Goal: Task Accomplishment & Management: Complete application form

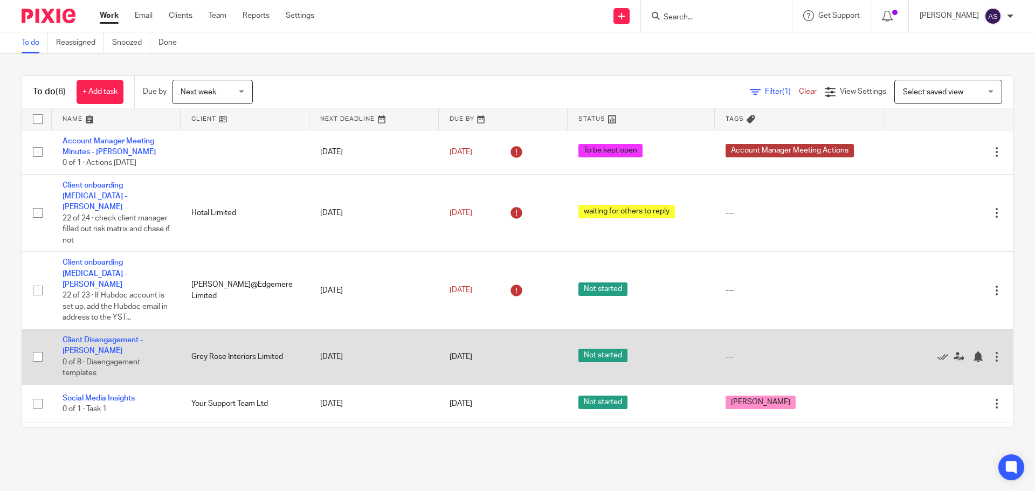
scroll to position [12, 0]
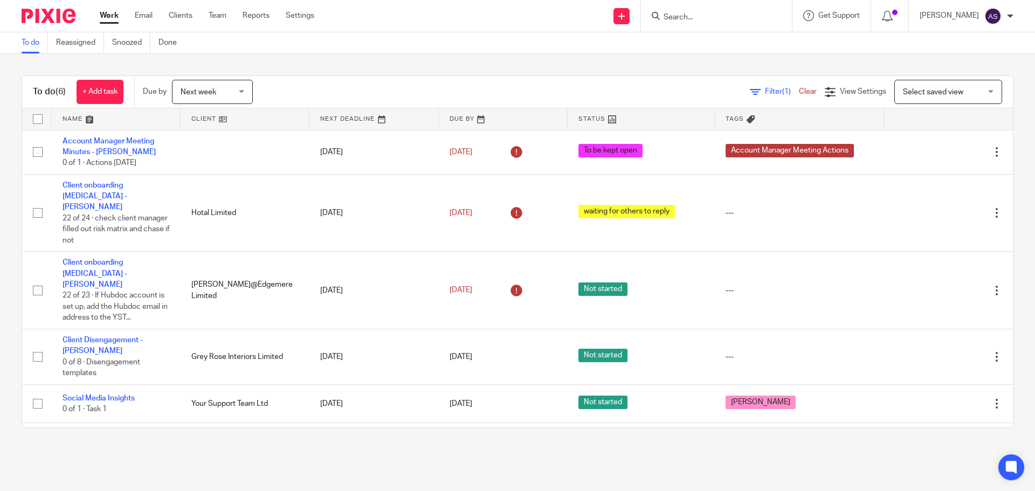
click at [693, 15] on input "Search" at bounding box center [711, 18] width 97 height 10
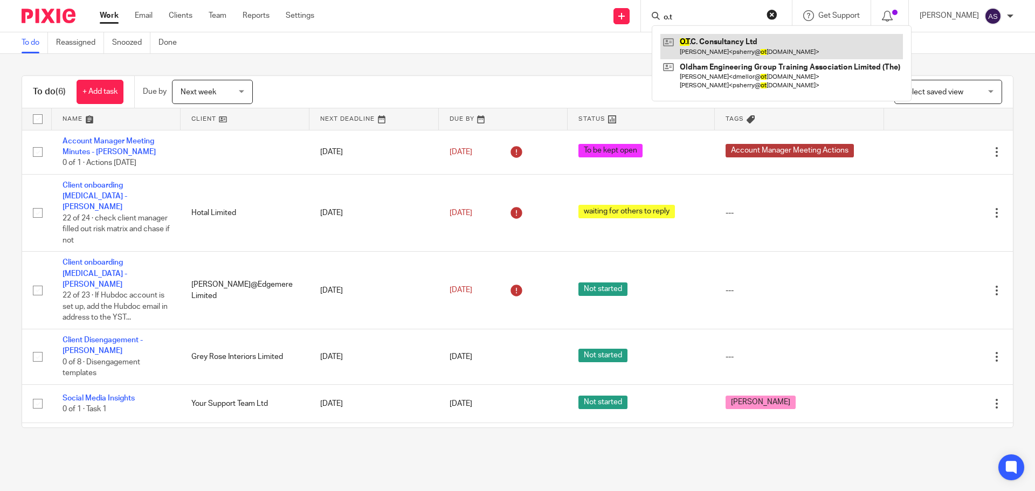
type input "o.t"
click at [711, 51] on link at bounding box center [782, 46] width 243 height 25
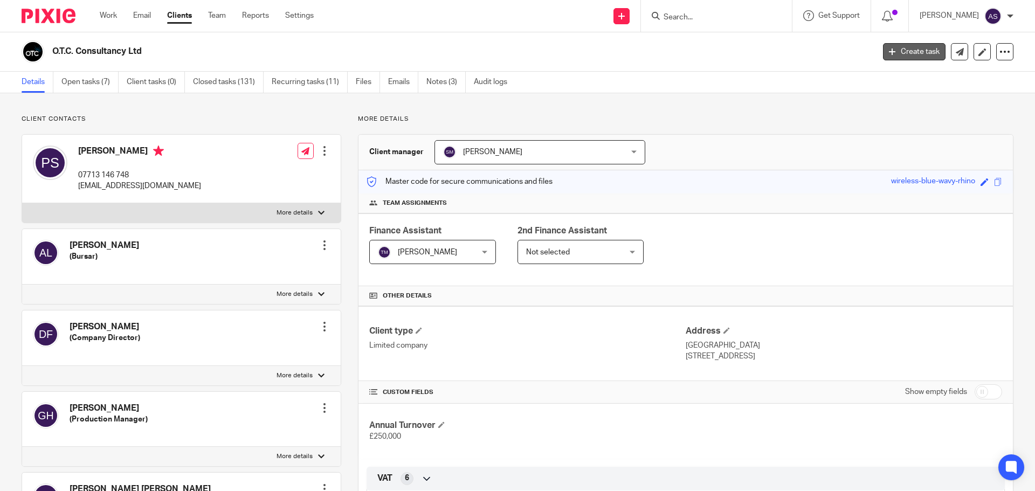
click at [906, 52] on link "Create task" at bounding box center [914, 51] width 63 height 17
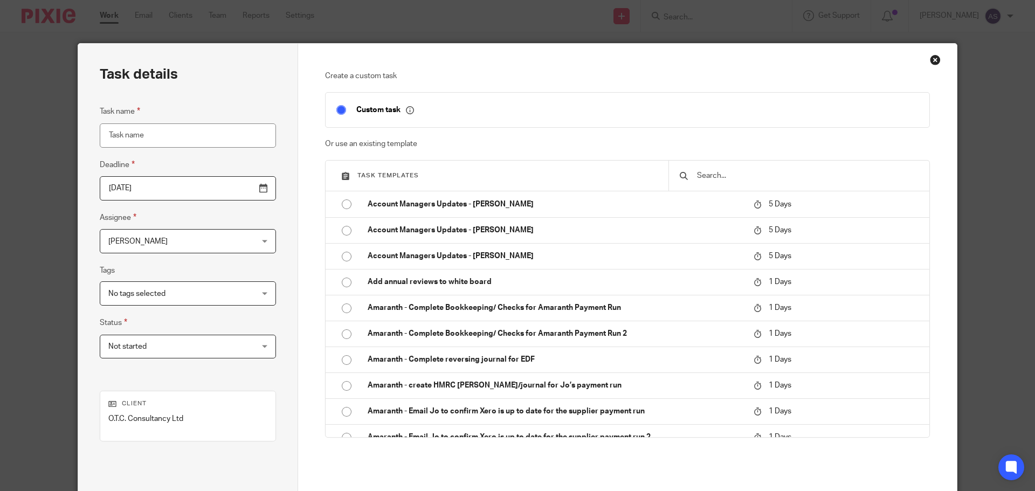
click at [711, 175] on input "text" at bounding box center [807, 176] width 223 height 12
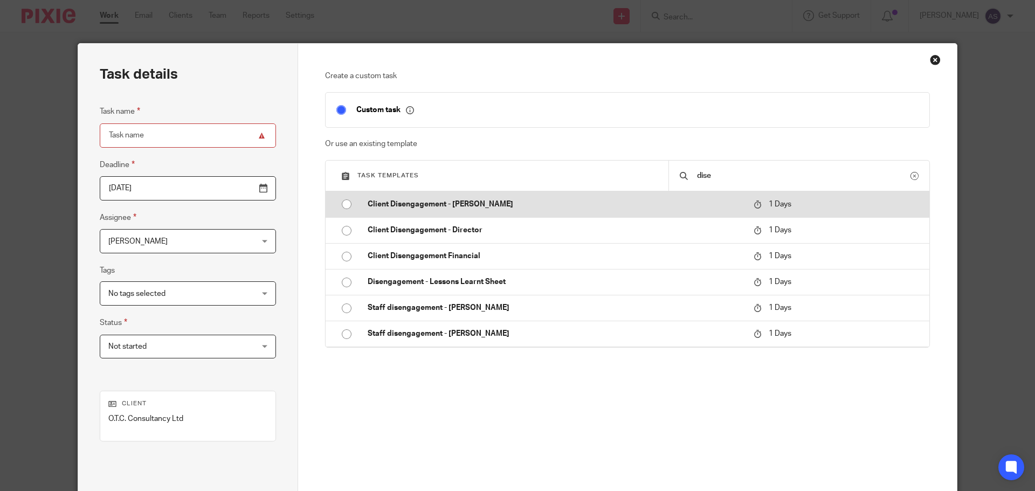
type input "dise"
click at [346, 206] on input "radio" at bounding box center [346, 204] width 20 height 20
type input "2025-09-26"
type input "Client Disengagement - [PERSON_NAME]"
checkbox input "false"
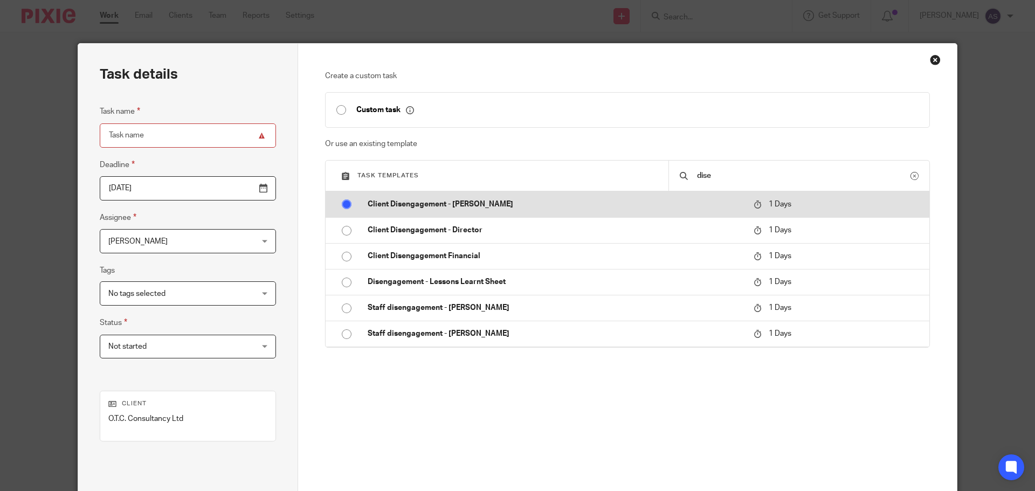
radio input "false"
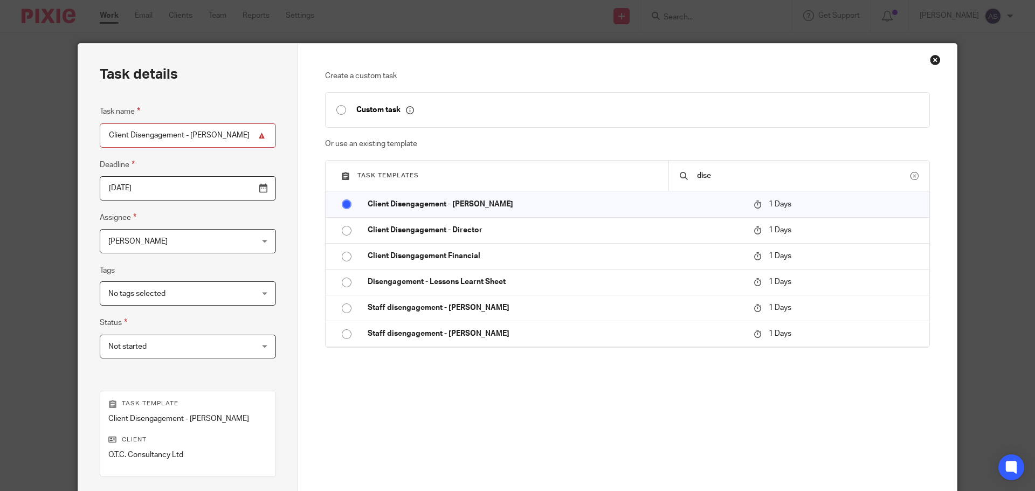
click at [240, 188] on input "2025-09-26" at bounding box center [188, 188] width 176 height 24
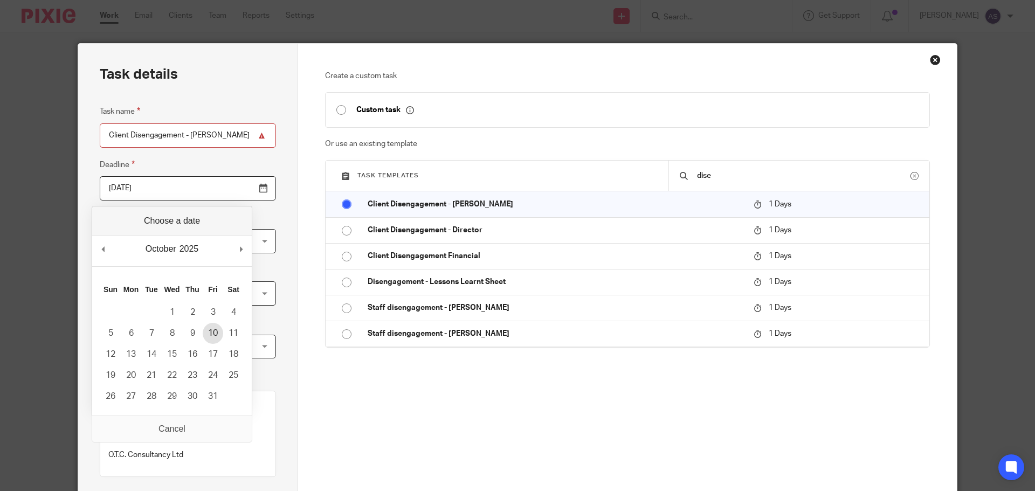
type input "2025-10-10"
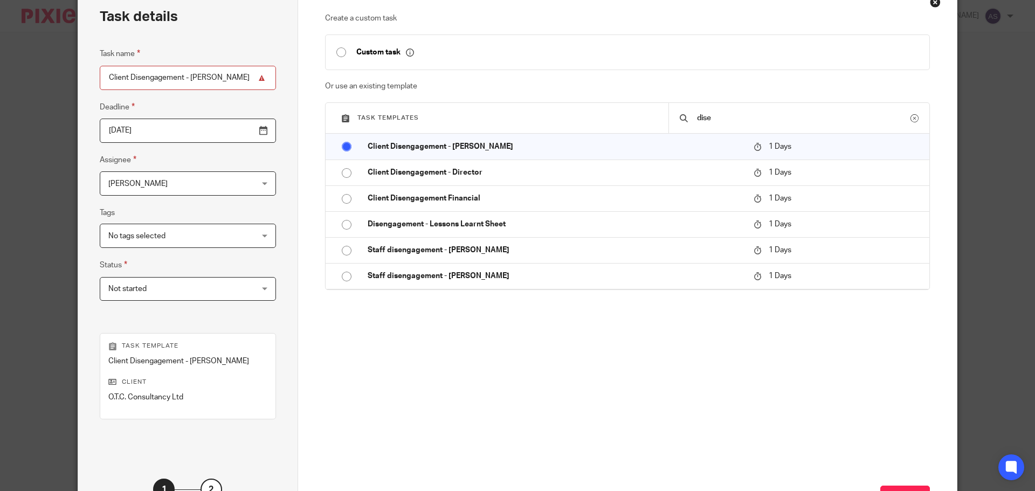
scroll to position [146, 0]
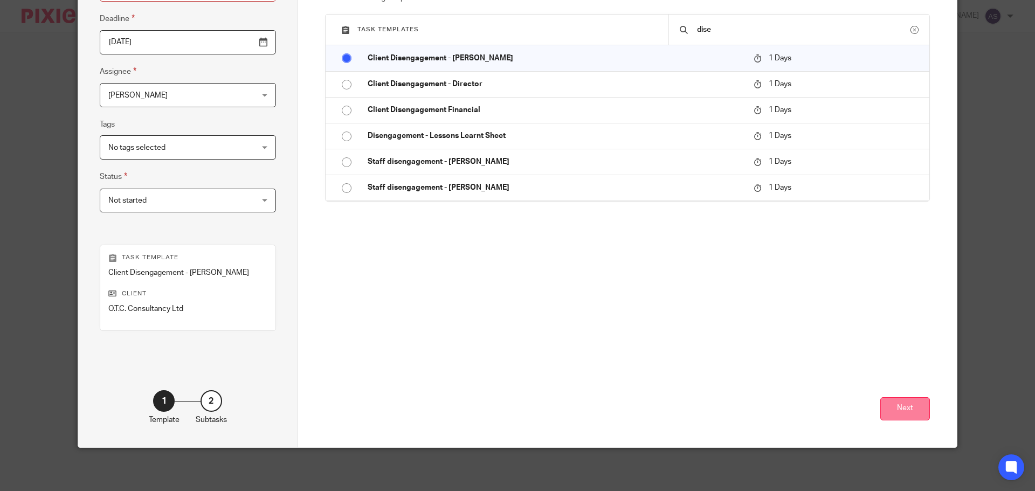
click at [902, 411] on button "Next" at bounding box center [906, 408] width 50 height 23
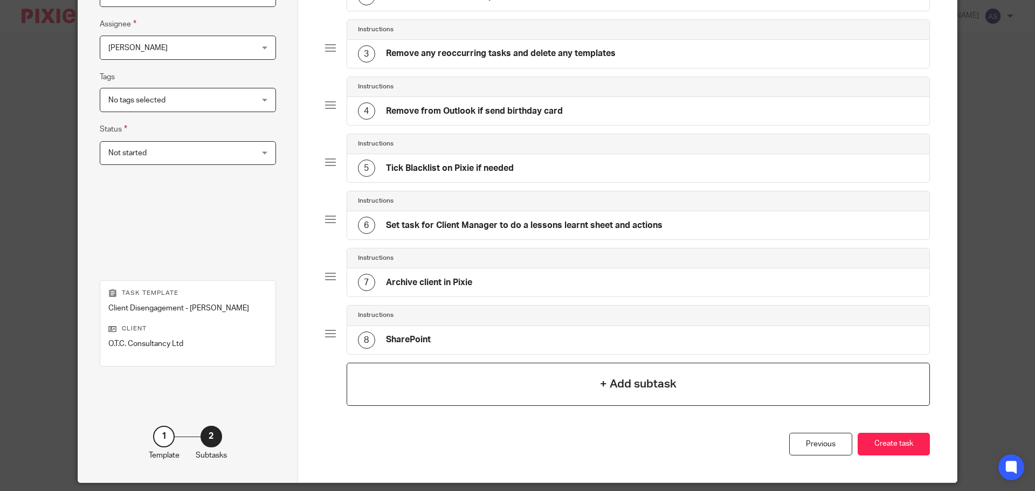
scroll to position [229, 0]
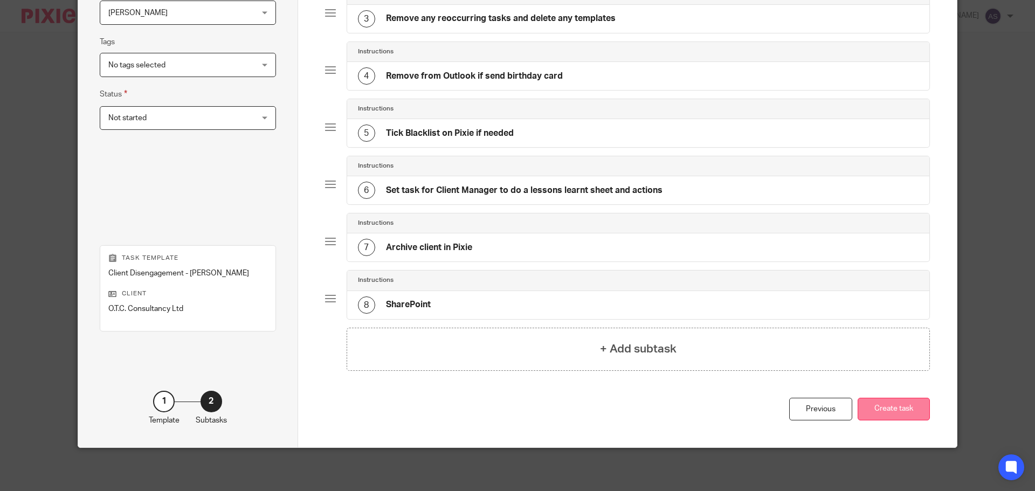
click at [886, 407] on button "Create task" at bounding box center [894, 409] width 72 height 23
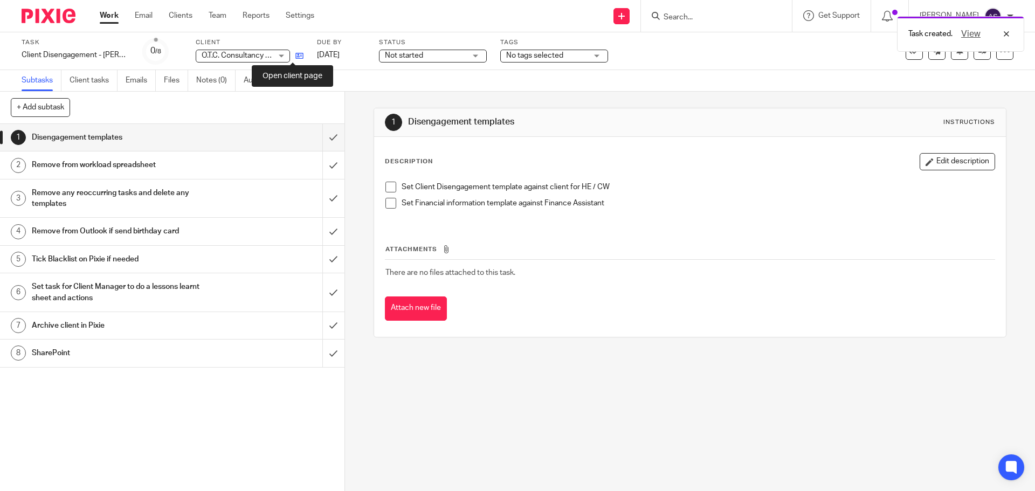
click at [295, 57] on icon at bounding box center [299, 56] width 8 height 8
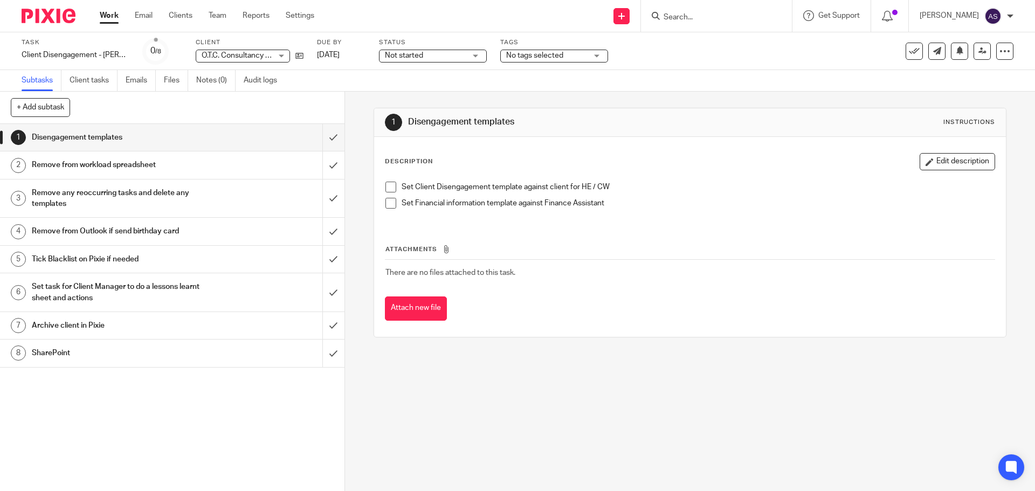
click at [118, 15] on link "Work" at bounding box center [109, 15] width 19 height 11
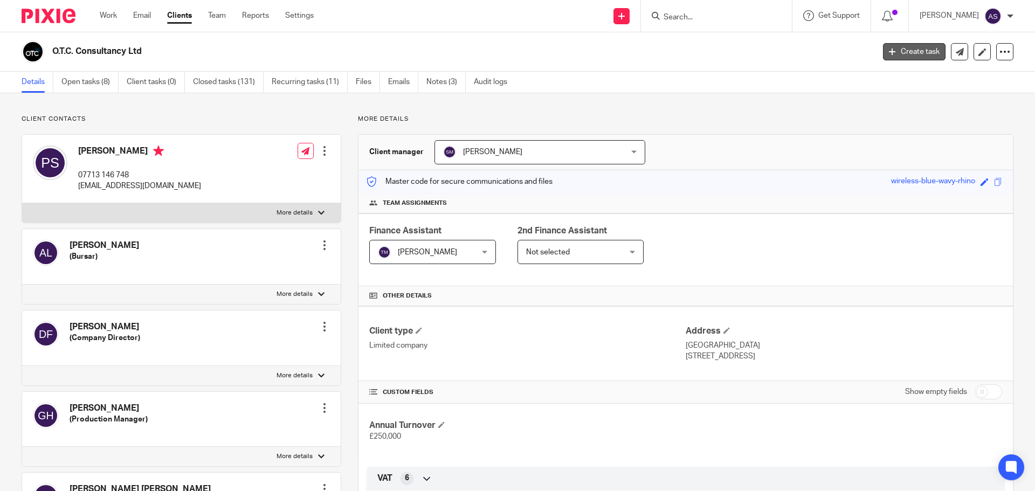
click at [914, 53] on link "Create task" at bounding box center [914, 51] width 63 height 17
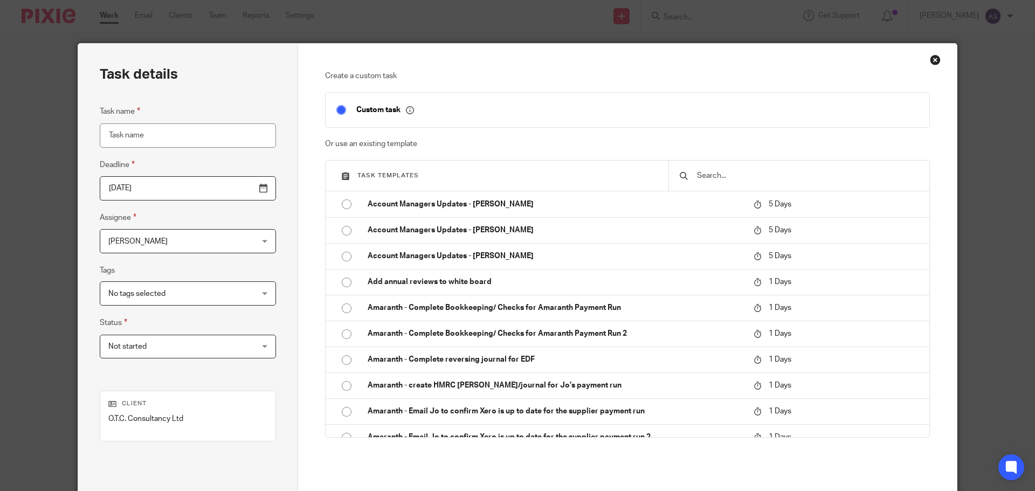
click at [735, 180] on input "text" at bounding box center [807, 176] width 223 height 12
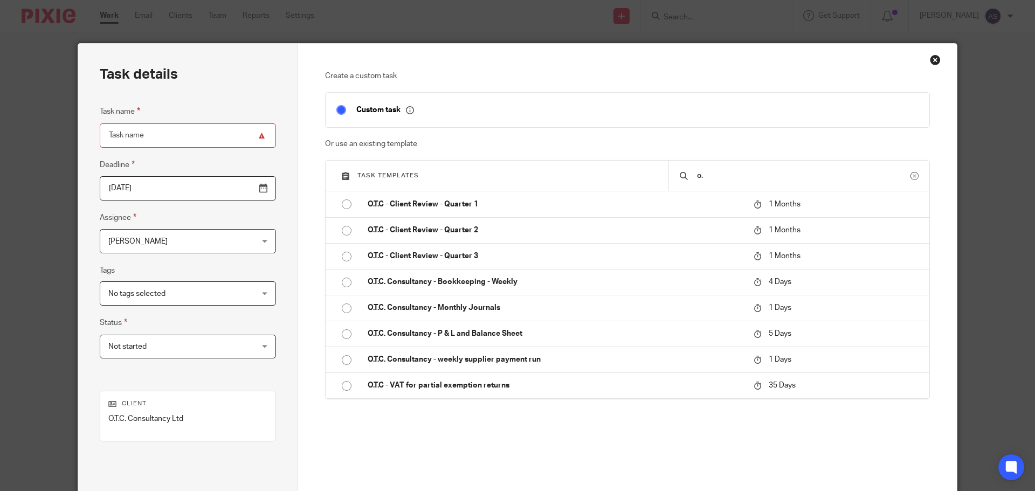
drag, startPoint x: 713, startPoint y: 176, endPoint x: 672, endPoint y: 173, distance: 41.1
click at [672, 173] on div "o." at bounding box center [799, 176] width 261 height 30
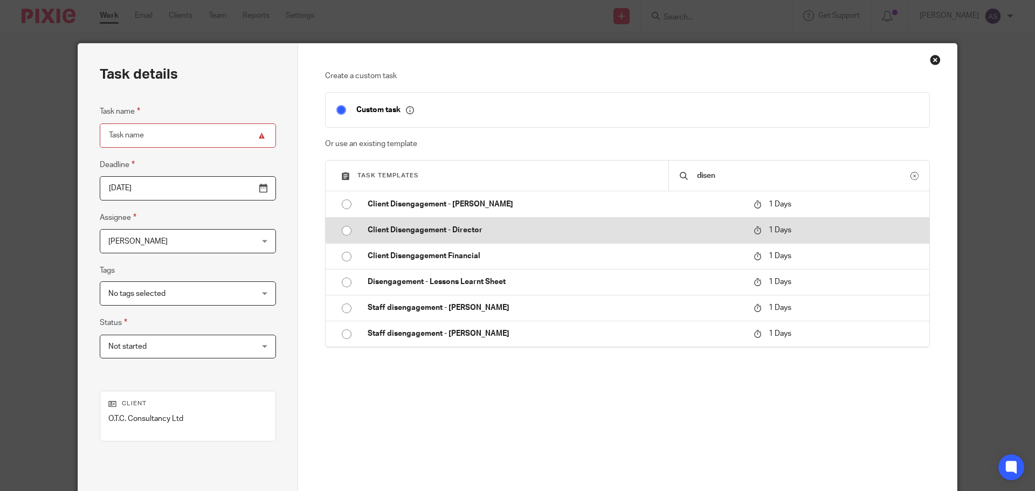
type input "disen"
click at [337, 232] on input "radio" at bounding box center [346, 231] width 20 height 20
type input "2025-09-26"
type input "Client Disengagement - Director"
checkbox input "false"
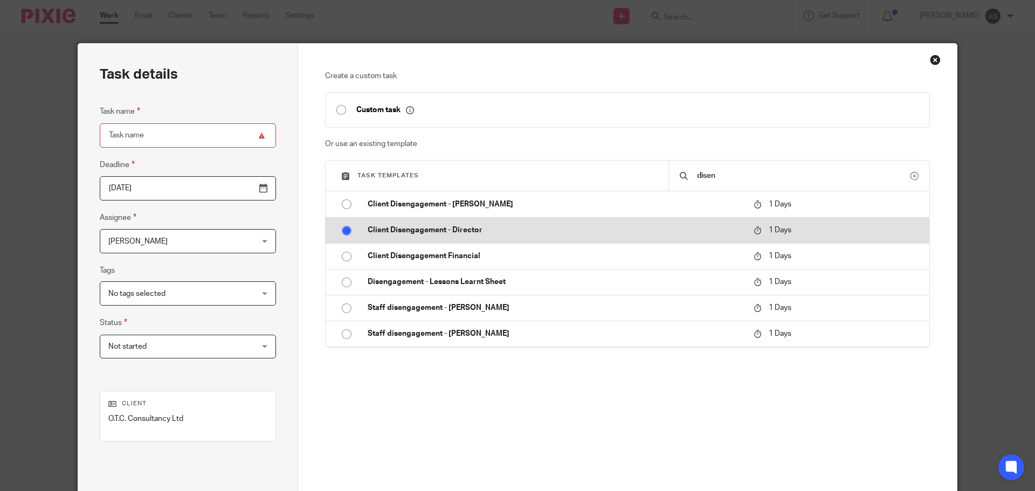
radio input "false"
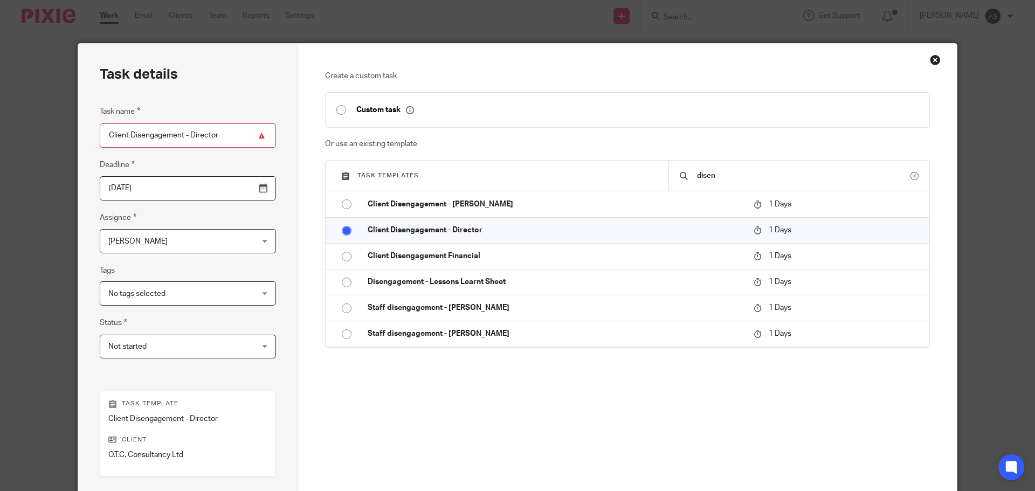
click at [235, 242] on div "[PERSON_NAME] [PERSON_NAME]" at bounding box center [188, 241] width 176 height 24
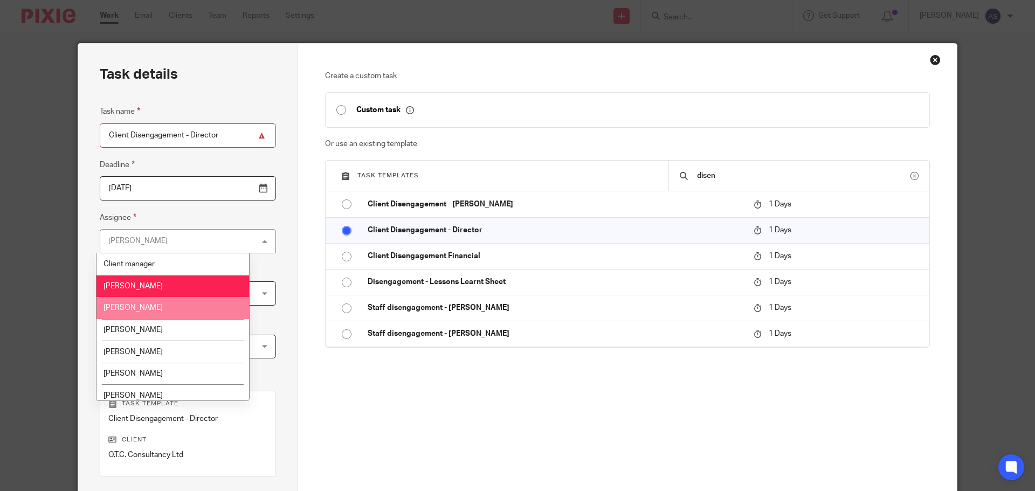
click at [190, 310] on li "[PERSON_NAME]" at bounding box center [173, 308] width 153 height 22
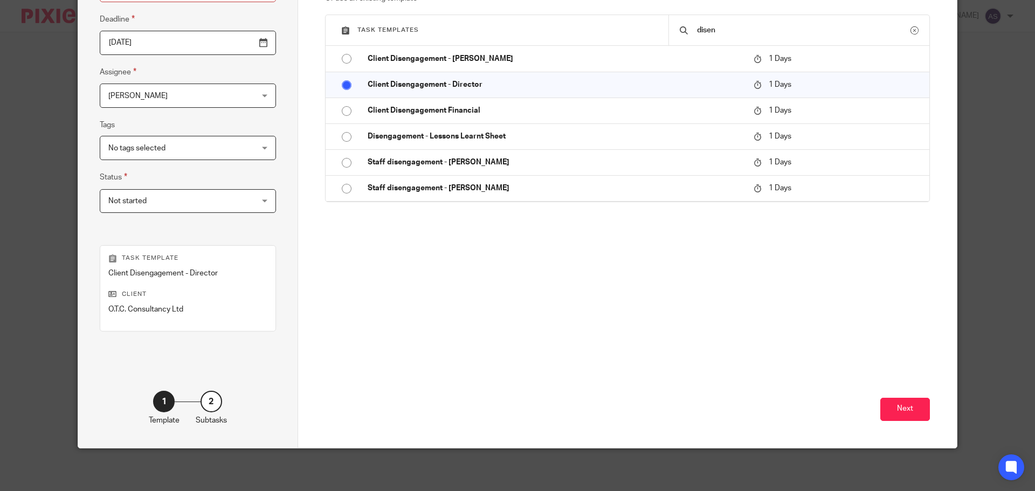
scroll to position [146, 0]
click at [889, 415] on button "Next" at bounding box center [906, 408] width 50 height 23
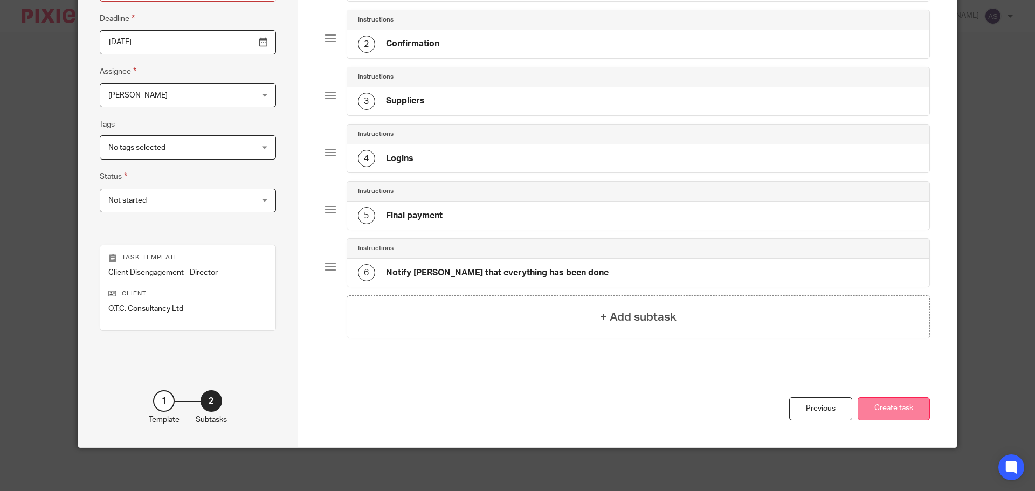
click at [890, 407] on button "Create task" at bounding box center [894, 408] width 72 height 23
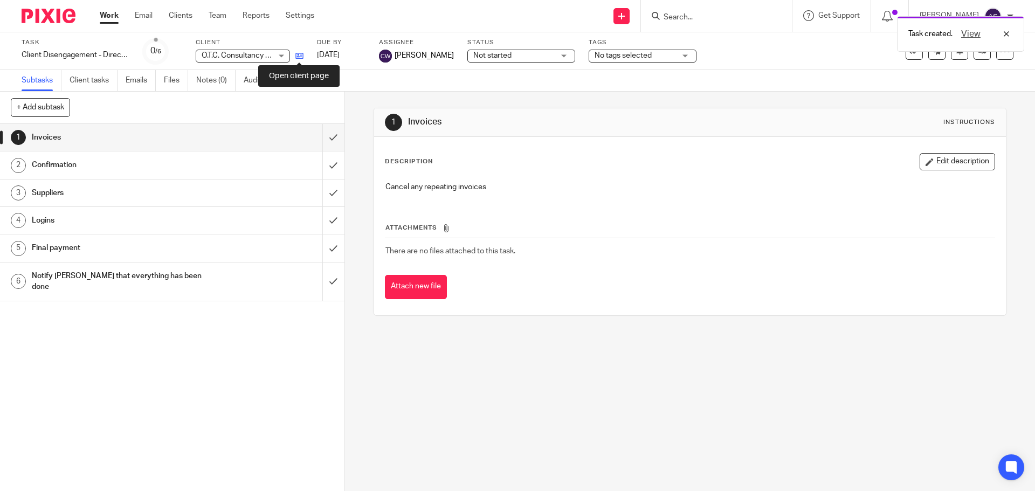
click at [297, 53] on icon at bounding box center [299, 56] width 8 height 8
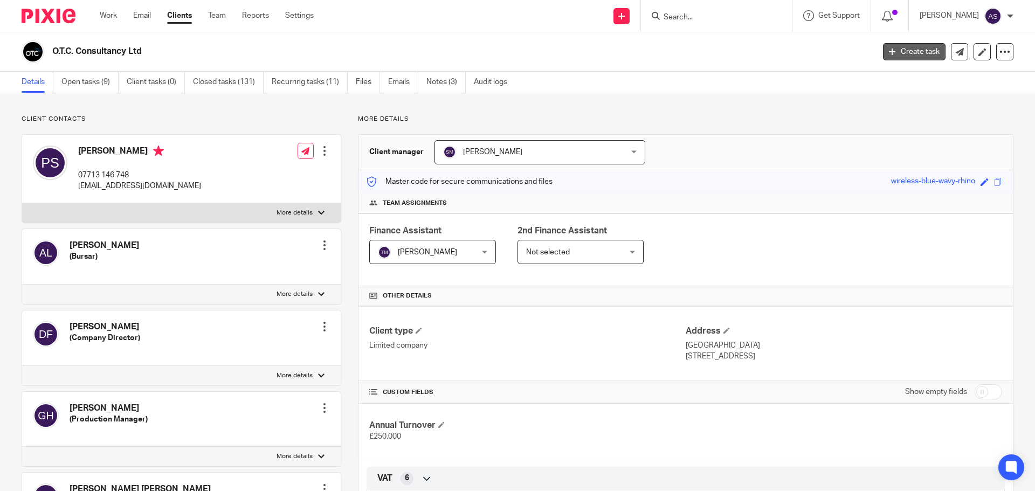
click at [901, 51] on link "Create task" at bounding box center [914, 51] width 63 height 17
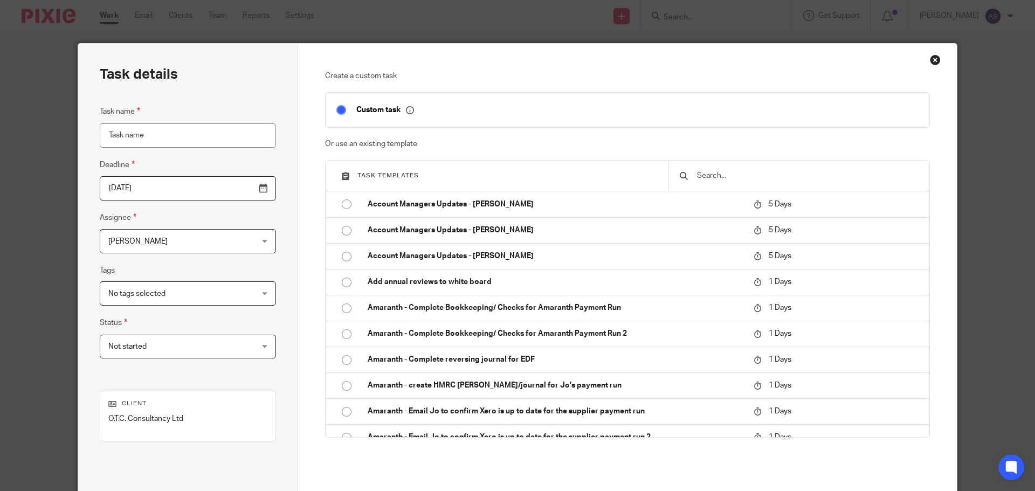
click at [740, 179] on input "text" at bounding box center [807, 176] width 223 height 12
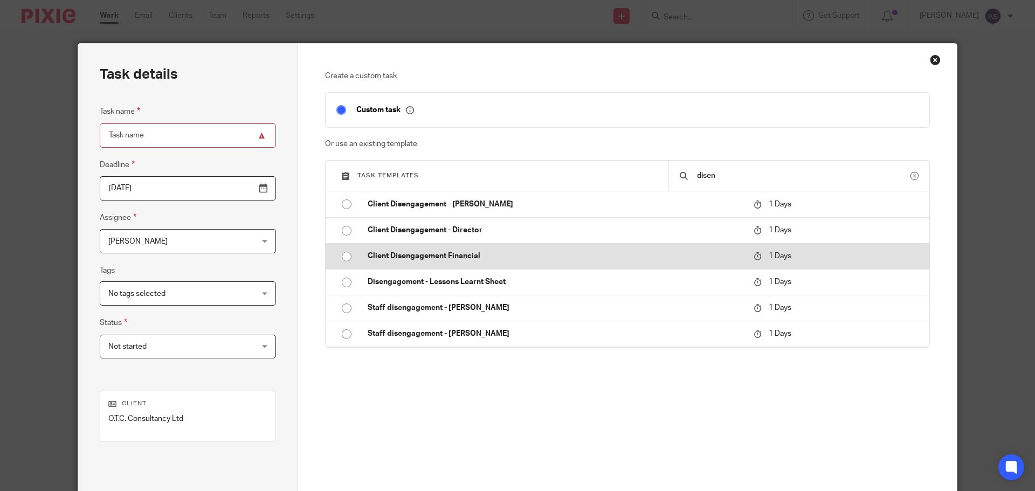
type input "disen"
click at [341, 255] on input "radio" at bounding box center [346, 256] width 20 height 20
type input "[DATE]"
type input "Client Disengagement Financial"
checkbox input "false"
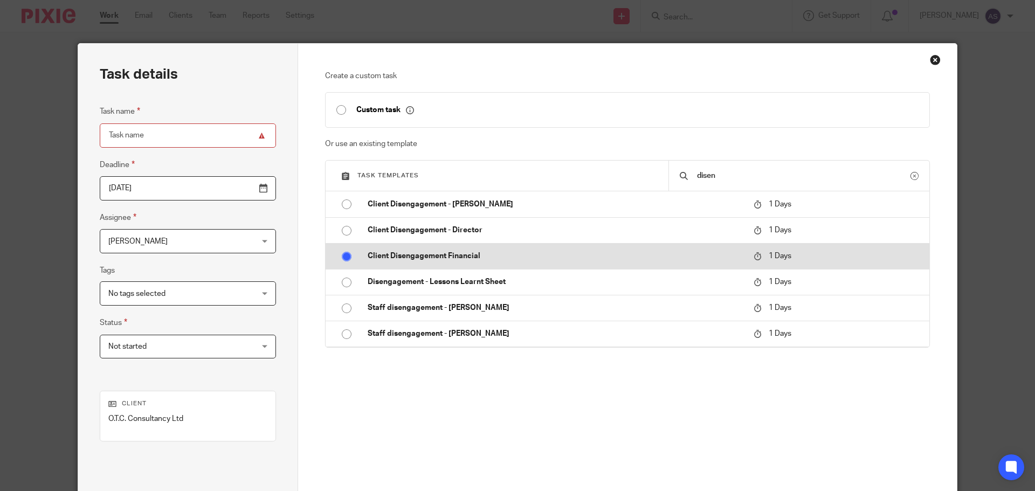
radio input "false"
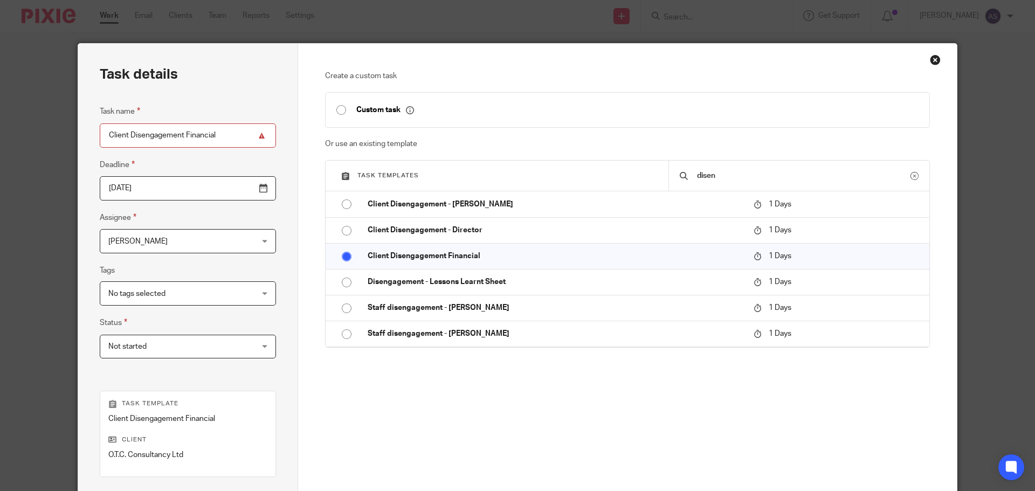
click at [215, 239] on span "[PERSON_NAME]" at bounding box center [175, 241] width 134 height 23
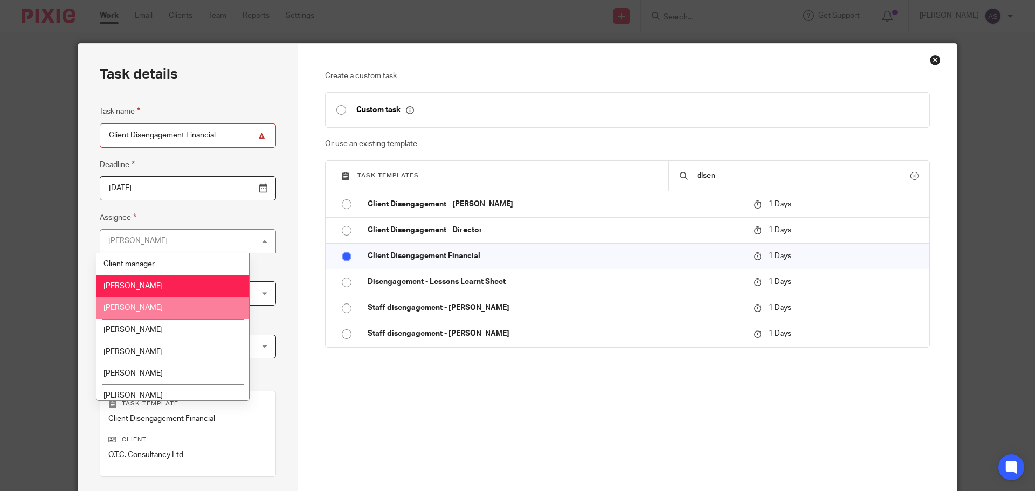
click at [193, 303] on li "[PERSON_NAME]" at bounding box center [173, 308] width 153 height 22
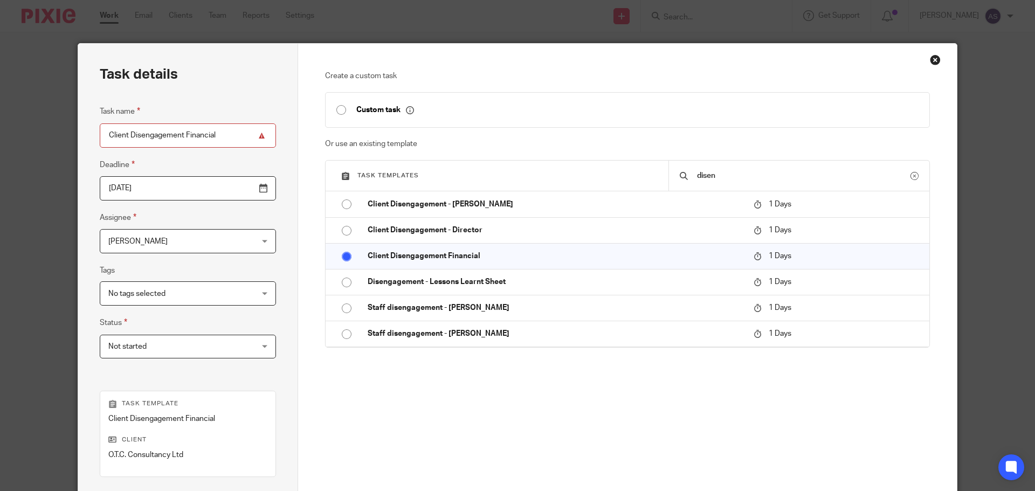
click at [222, 234] on div "Claire Willmott Claire Willmott" at bounding box center [188, 241] width 176 height 24
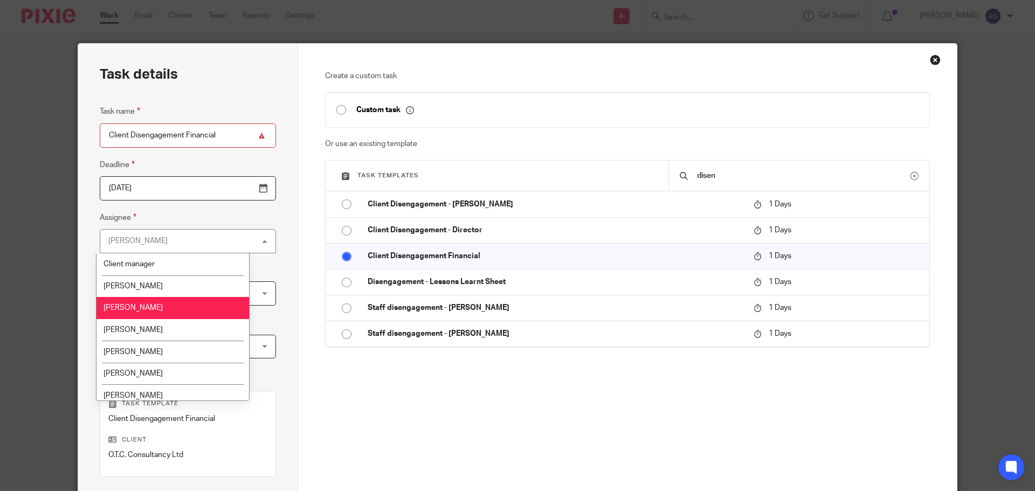
click at [222, 240] on div "Claire Willmott Claire Willmott" at bounding box center [188, 241] width 176 height 24
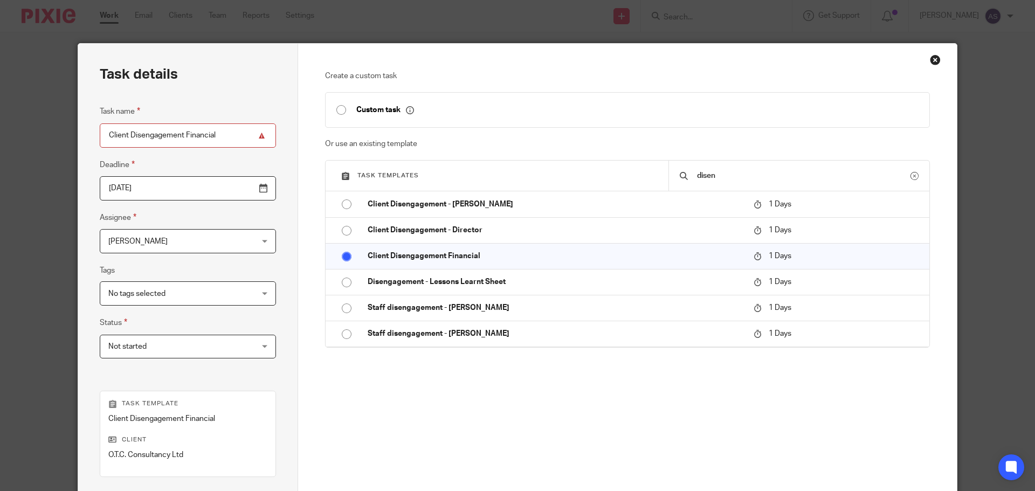
click at [222, 240] on div "Claire Willmott Claire Willmott" at bounding box center [188, 241] width 176 height 24
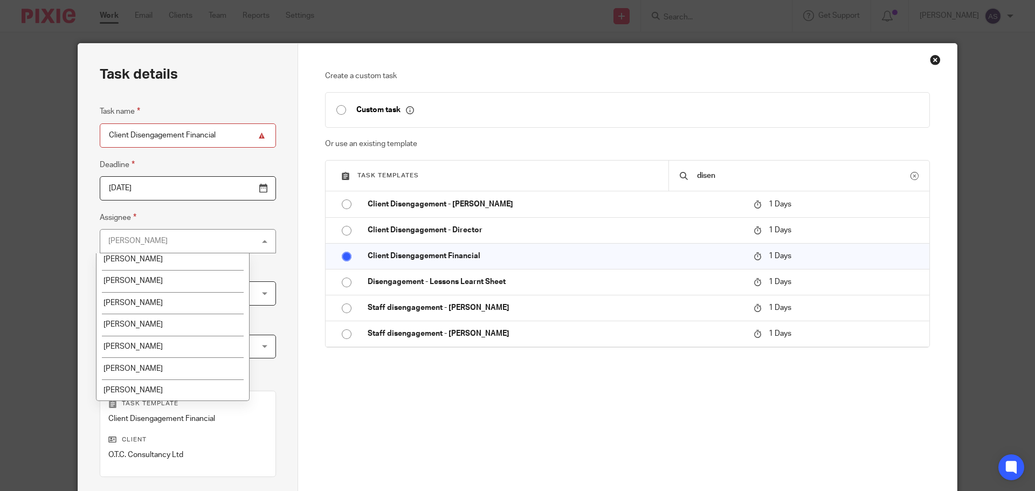
scroll to position [138, 0]
click at [167, 385] on li "[PERSON_NAME]" at bounding box center [173, 390] width 153 height 22
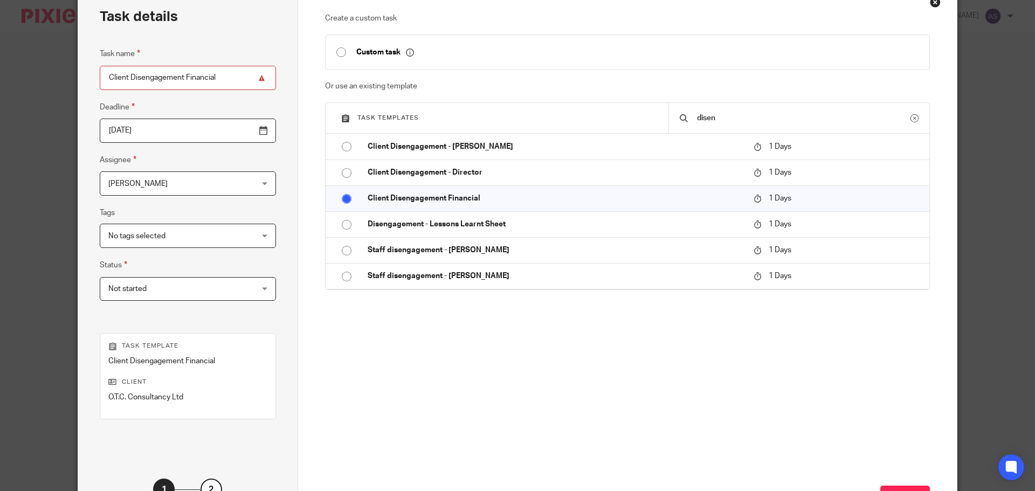
scroll to position [146, 0]
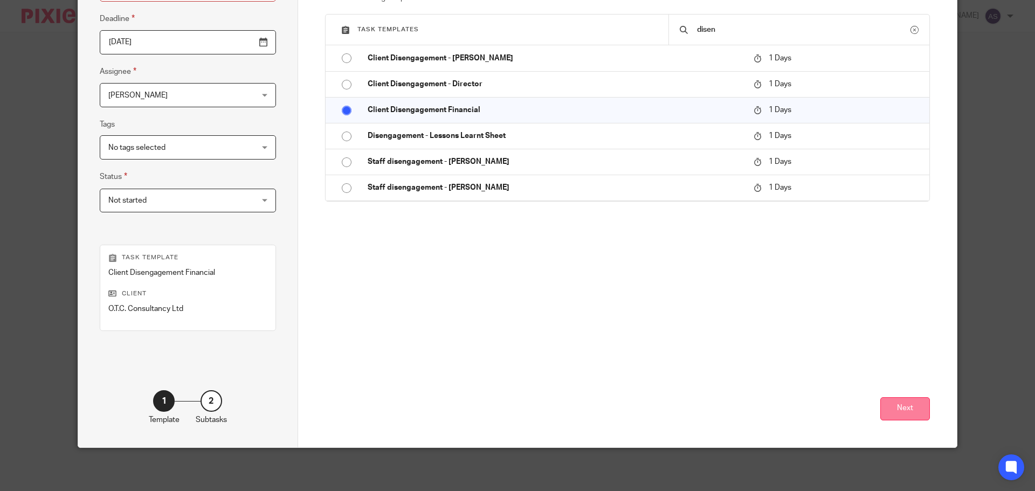
click at [898, 407] on button "Next" at bounding box center [906, 408] width 50 height 23
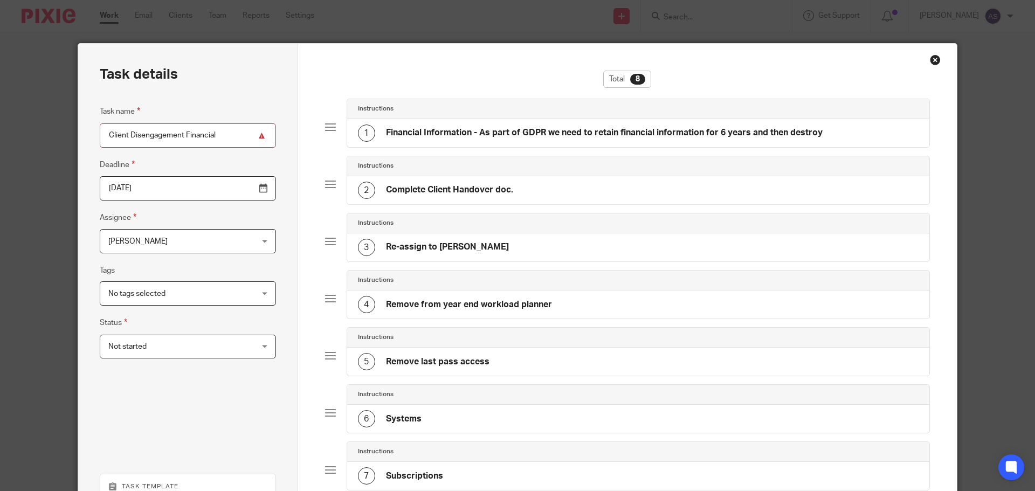
scroll to position [229, 0]
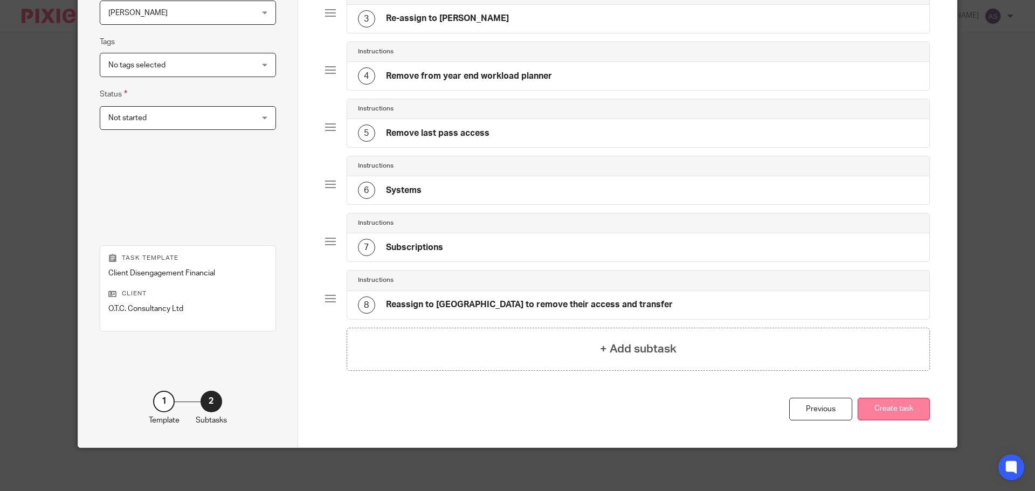
click at [890, 409] on button "Create task" at bounding box center [894, 409] width 72 height 23
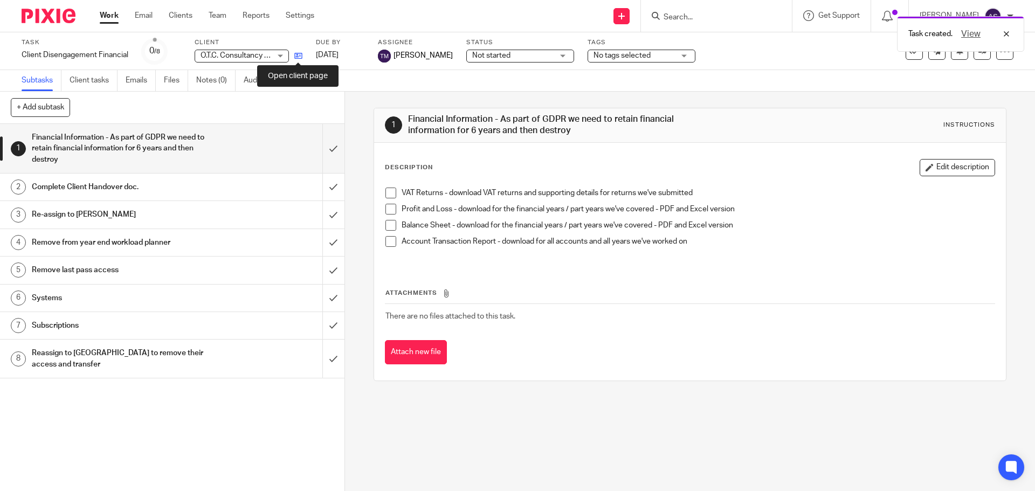
click at [300, 56] on icon at bounding box center [298, 56] width 8 height 8
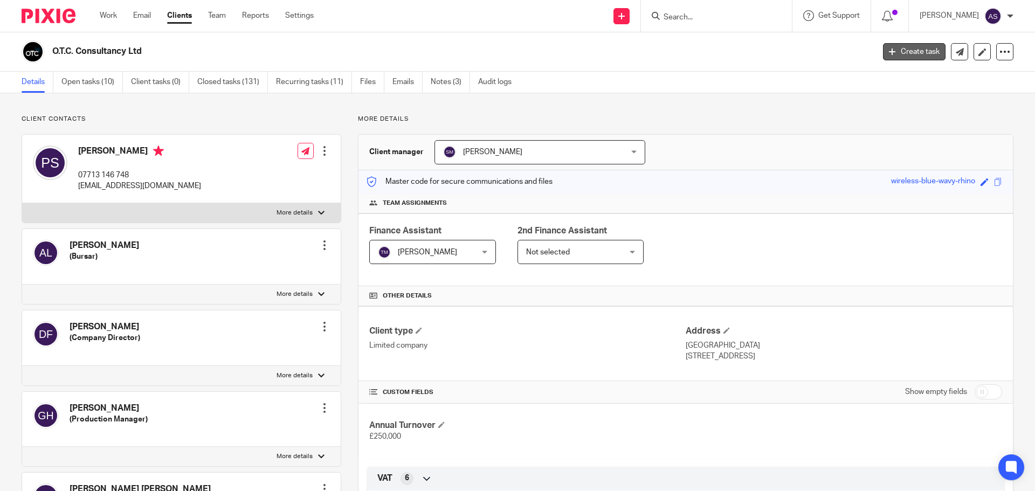
click at [916, 50] on link "Create task" at bounding box center [914, 51] width 63 height 17
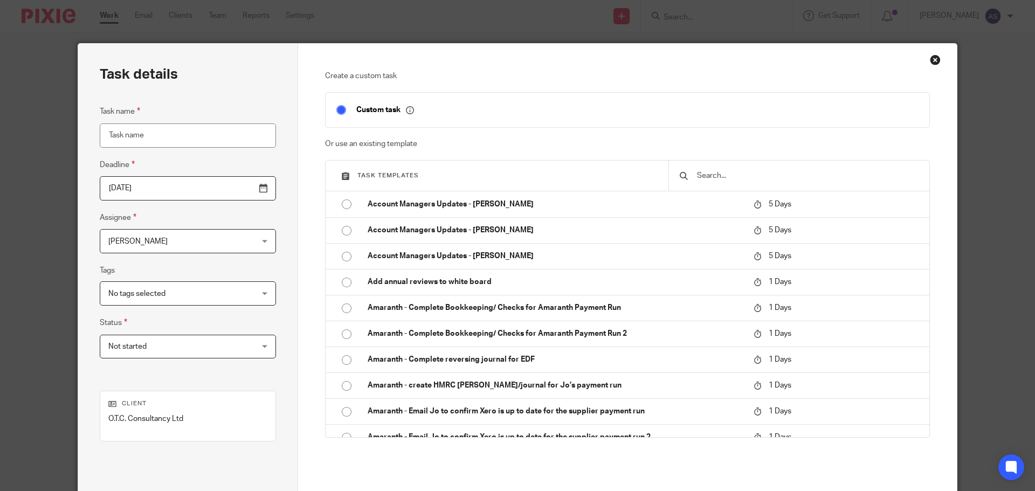
click at [729, 170] on input "text" at bounding box center [807, 176] width 223 height 12
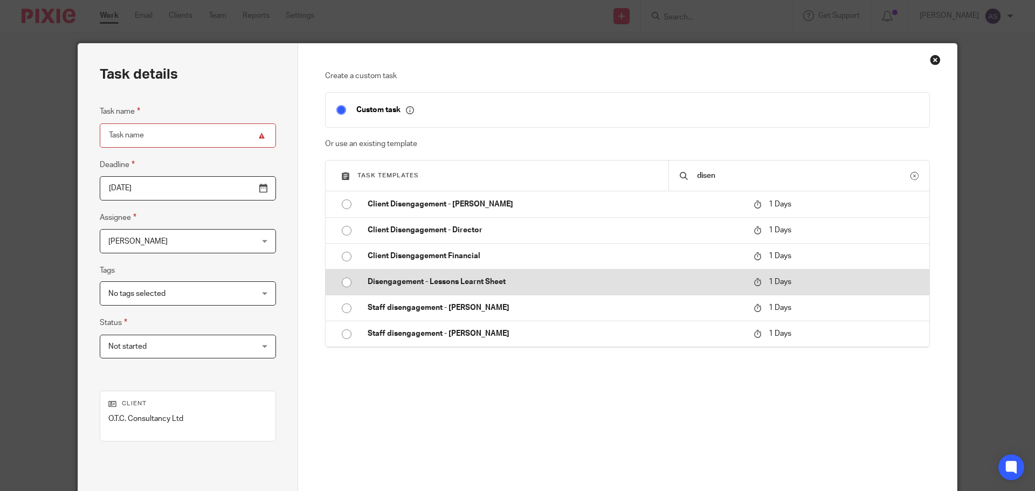
type input "disen"
click at [343, 284] on input "radio" at bounding box center [346, 282] width 20 height 20
type input "[DATE]"
type input "Disengagement - Lessons Learnt Sheet"
checkbox input "false"
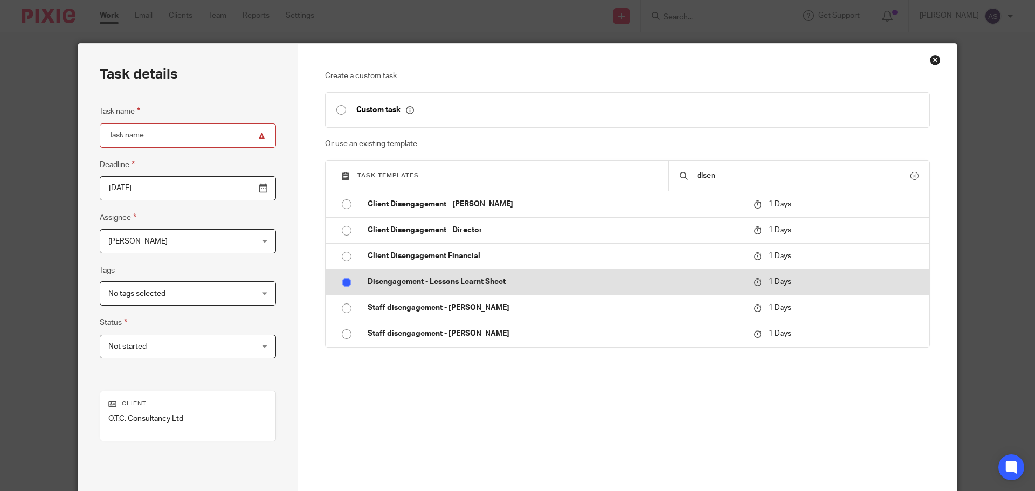
radio input "false"
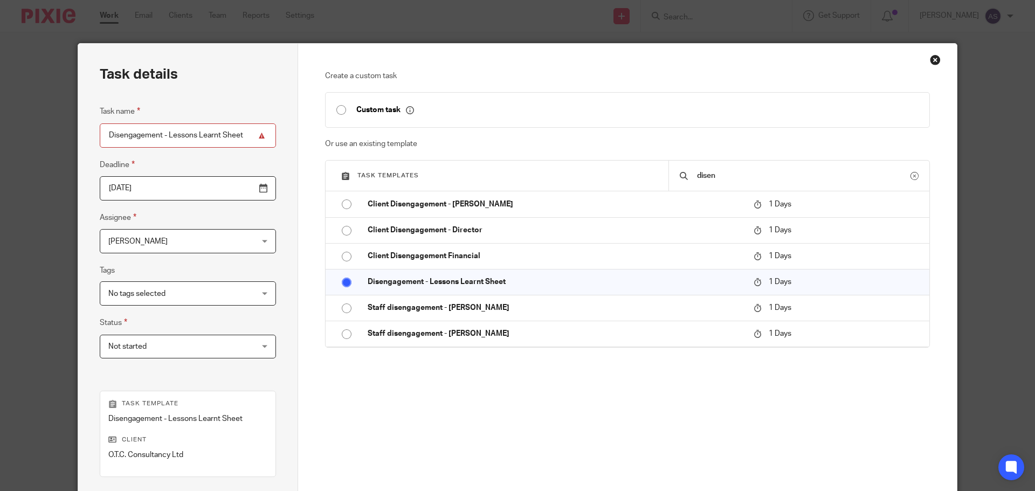
click at [190, 246] on span "[PERSON_NAME]" at bounding box center [175, 241] width 134 height 23
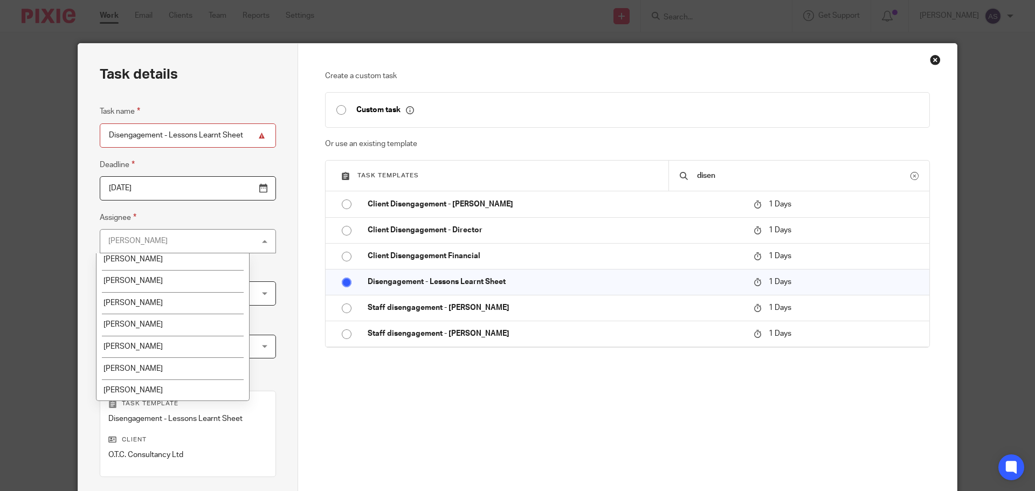
scroll to position [138, 0]
click at [184, 381] on li "[PERSON_NAME]" at bounding box center [173, 390] width 153 height 22
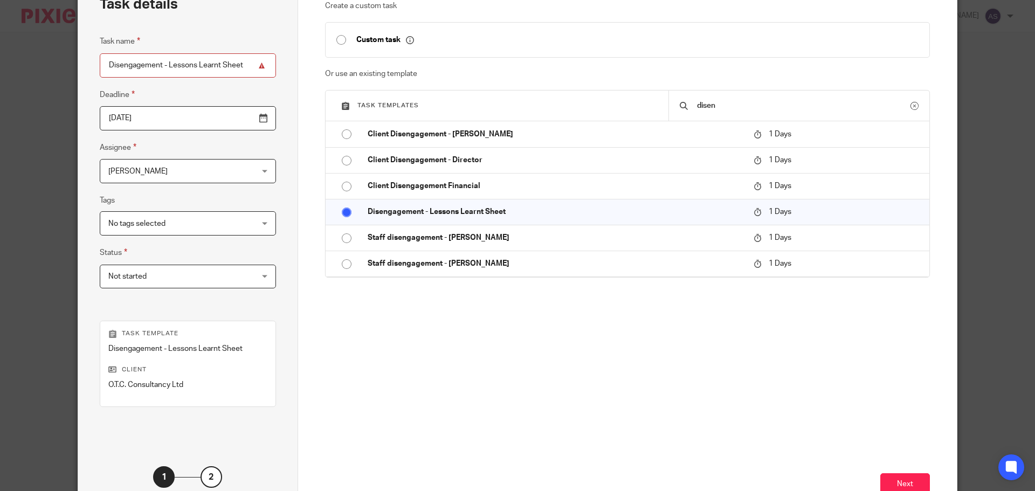
scroll to position [146, 0]
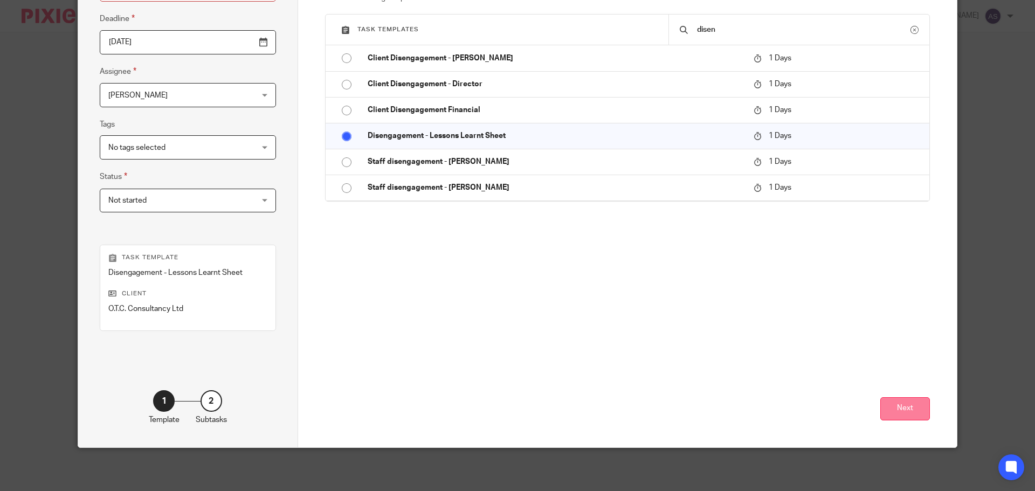
click at [895, 406] on button "Next" at bounding box center [906, 408] width 50 height 23
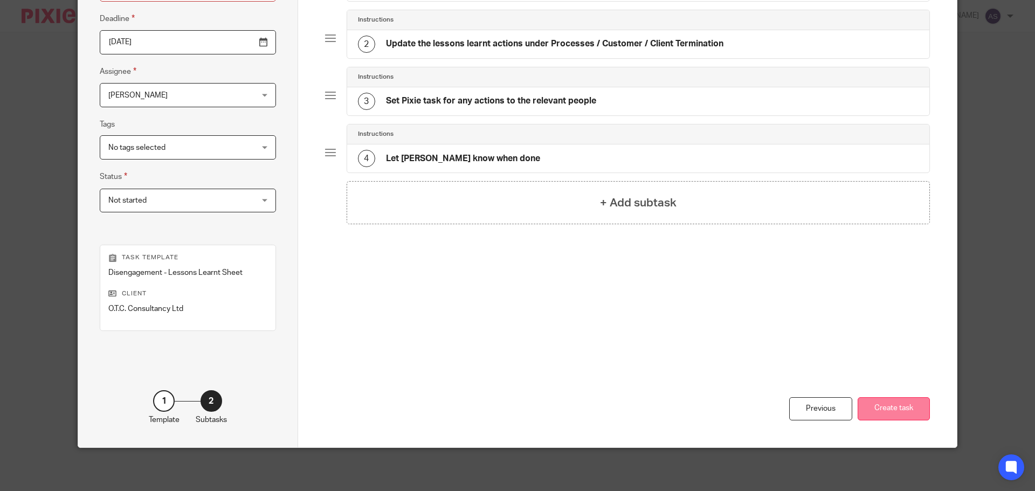
click at [894, 398] on button "Create task" at bounding box center [894, 408] width 72 height 23
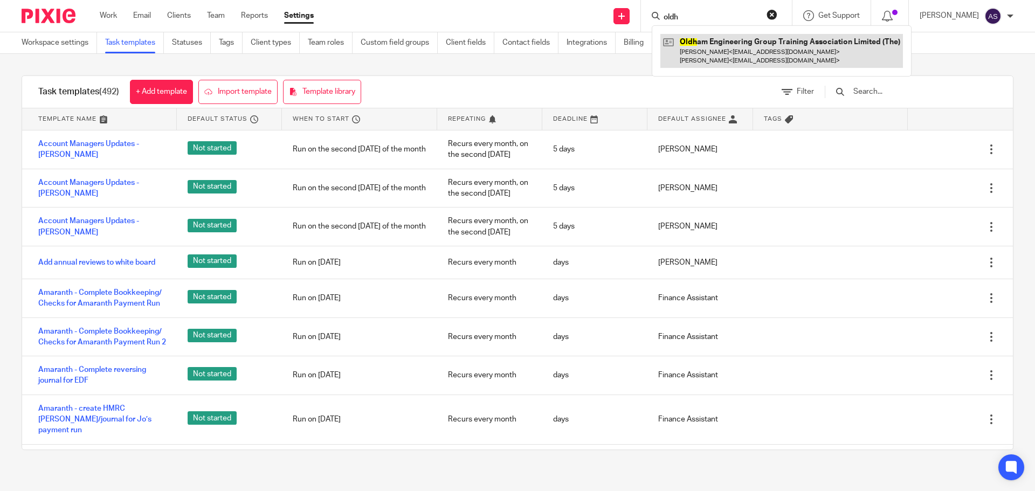
type input "oldh"
click at [736, 39] on link at bounding box center [782, 50] width 243 height 33
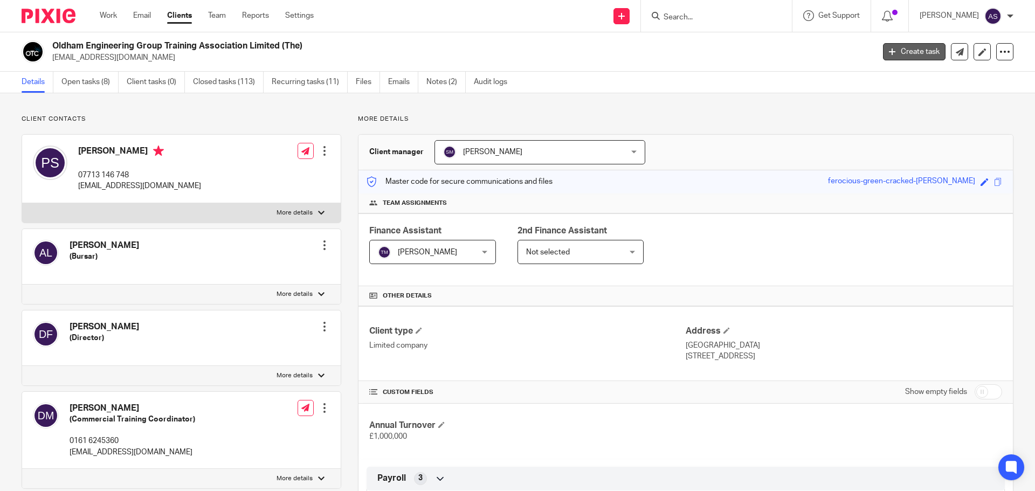
click at [911, 52] on link "Create task" at bounding box center [914, 51] width 63 height 17
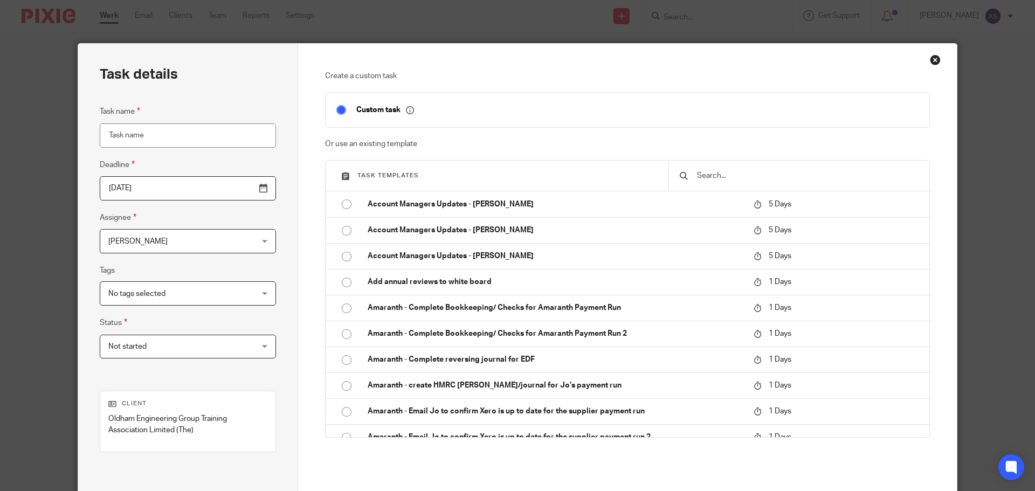
click at [757, 177] on input "text" at bounding box center [807, 176] width 223 height 12
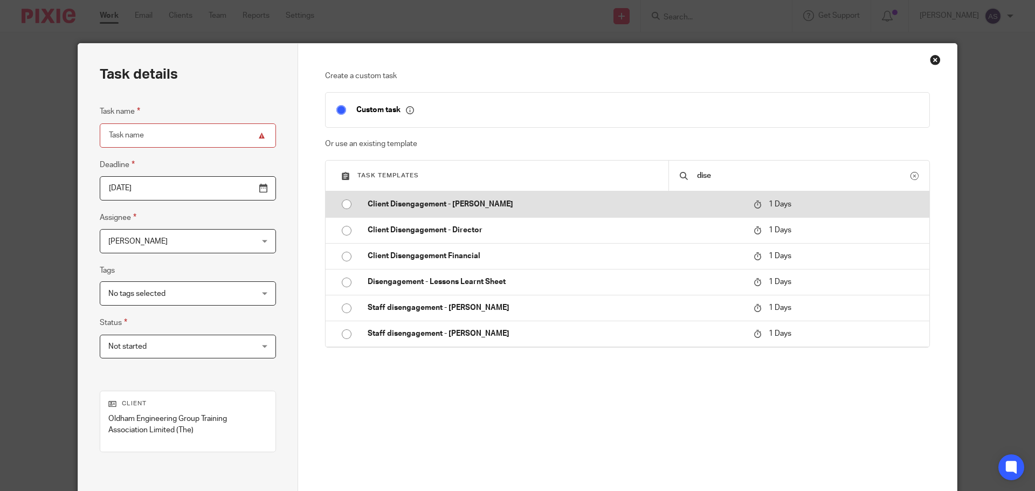
type input "dise"
click at [345, 207] on input "radio" at bounding box center [346, 204] width 20 height 20
type input "2025-09-26"
type input "Client Disengagement - [PERSON_NAME]"
checkbox input "false"
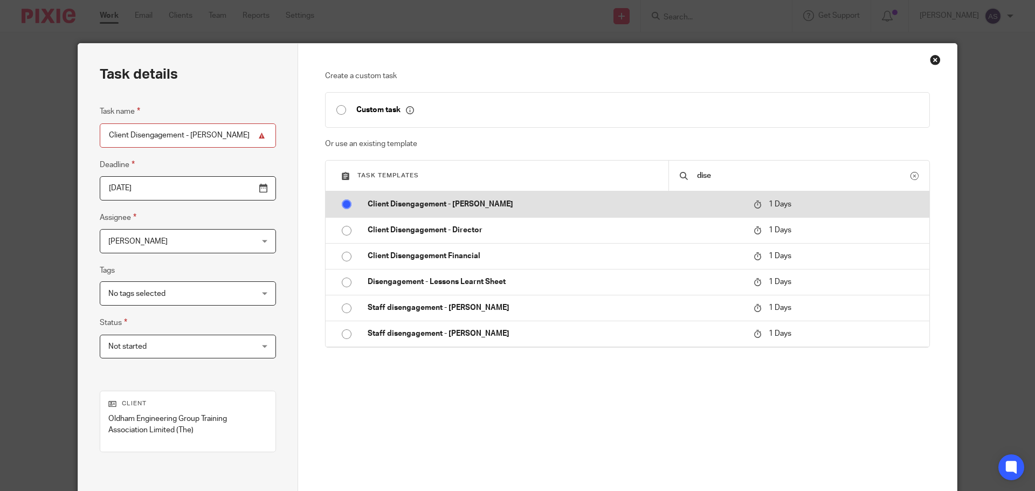
radio input "false"
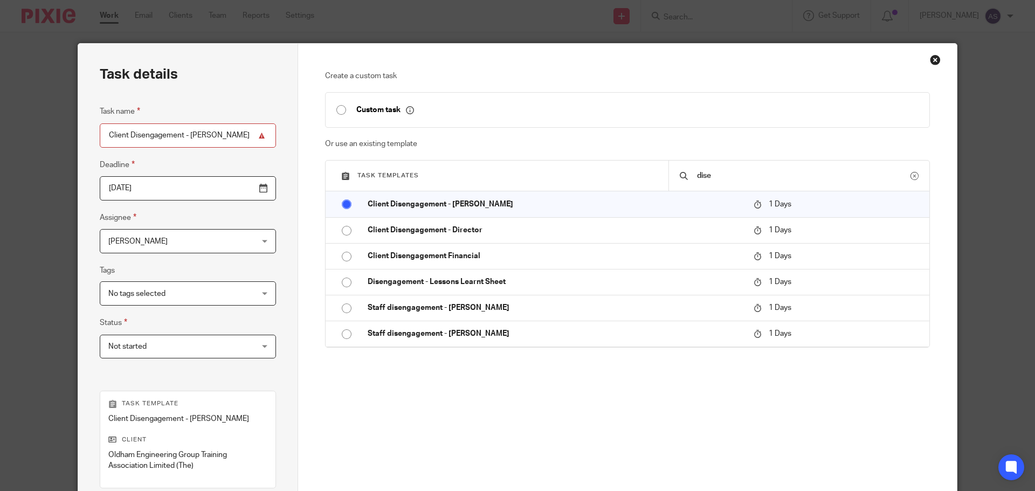
click at [236, 188] on input "2025-09-26" at bounding box center [188, 188] width 176 height 24
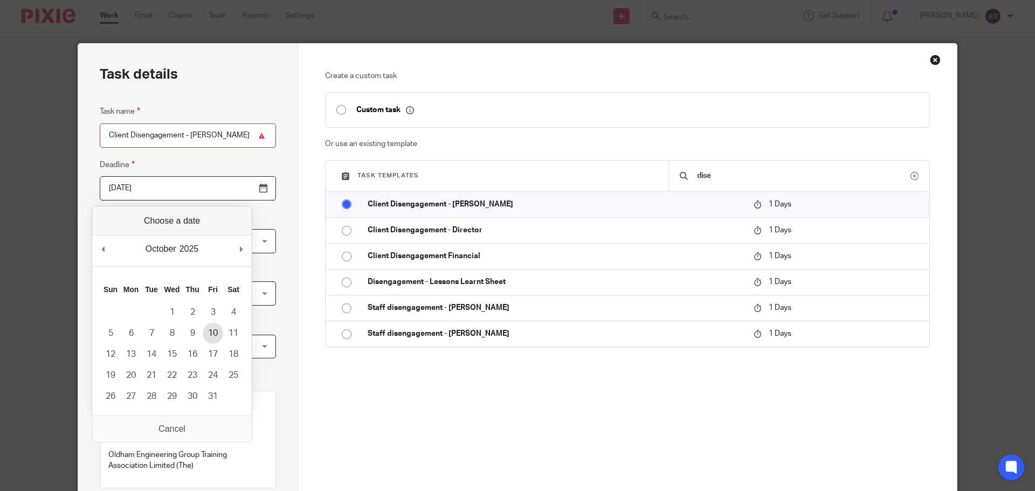
type input "2025-10-10"
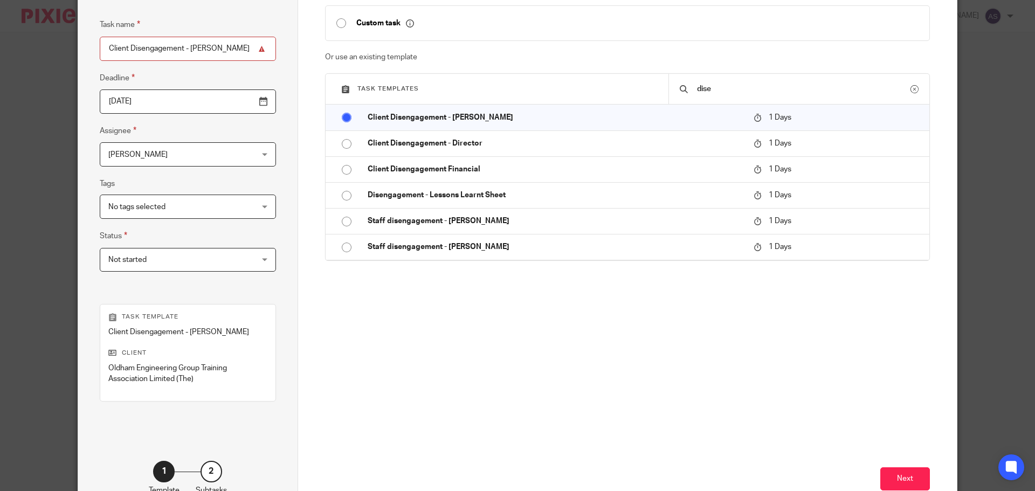
scroll to position [157, 0]
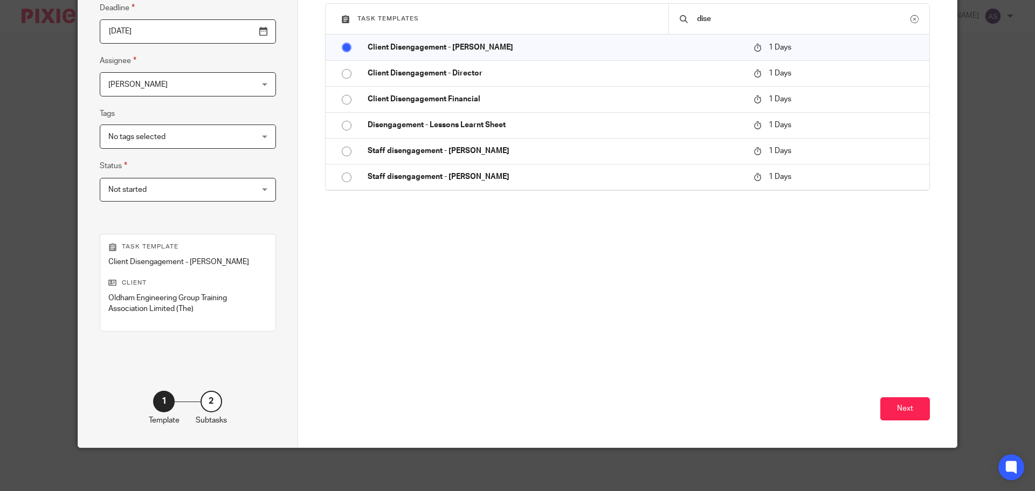
click at [922, 394] on div "Next" at bounding box center [628, 374] width 606 height 148
click at [903, 415] on button "Next" at bounding box center [906, 408] width 50 height 23
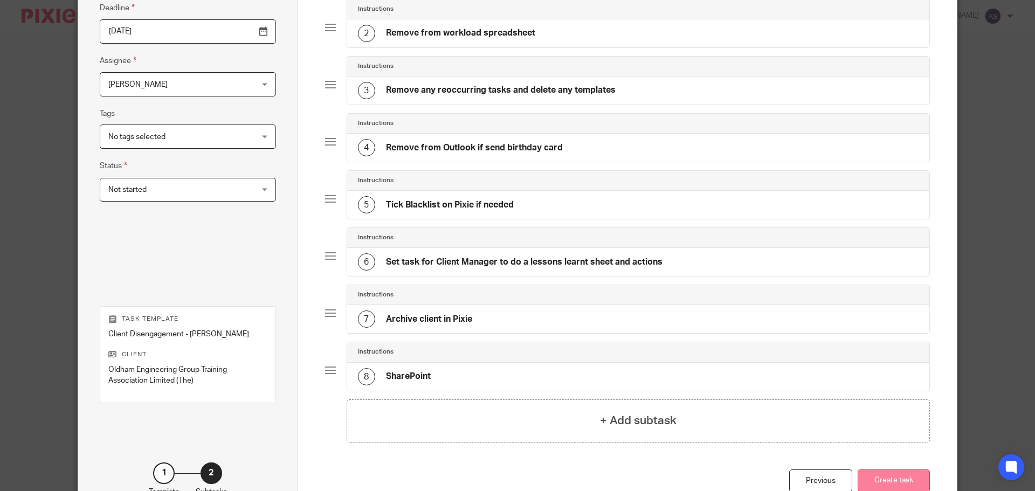
click at [899, 485] on button "Create task" at bounding box center [894, 481] width 72 height 23
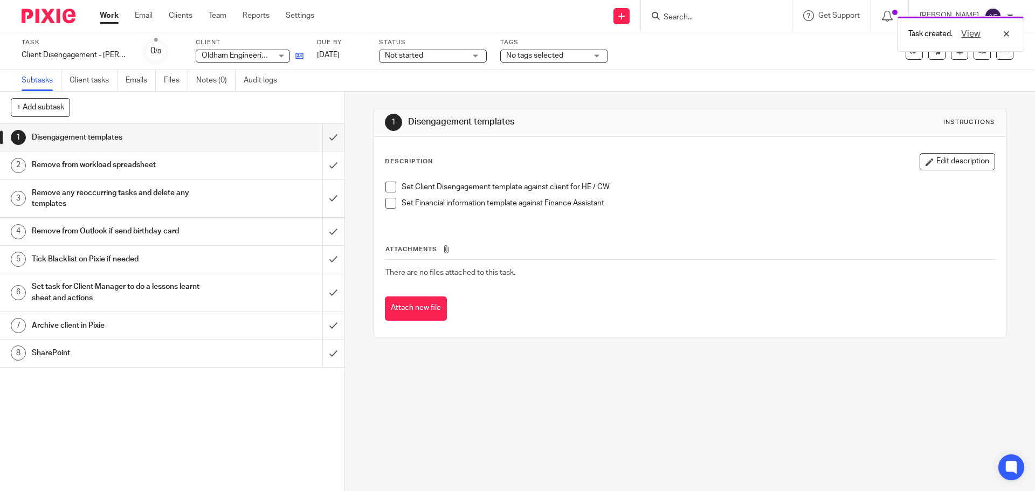
click at [295, 53] on icon at bounding box center [299, 56] width 8 height 8
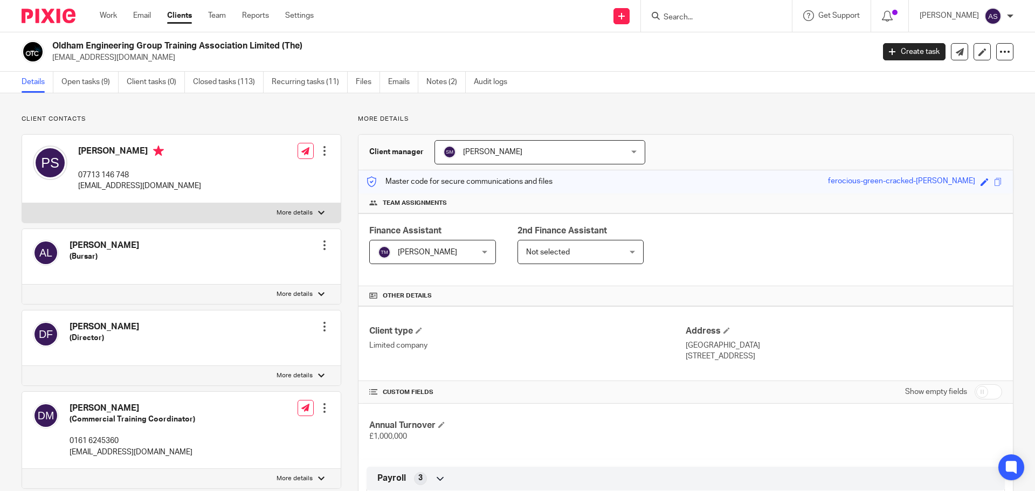
click at [731, 26] on div at bounding box center [716, 16] width 151 height 32
click at [901, 49] on link "Create task" at bounding box center [914, 51] width 63 height 17
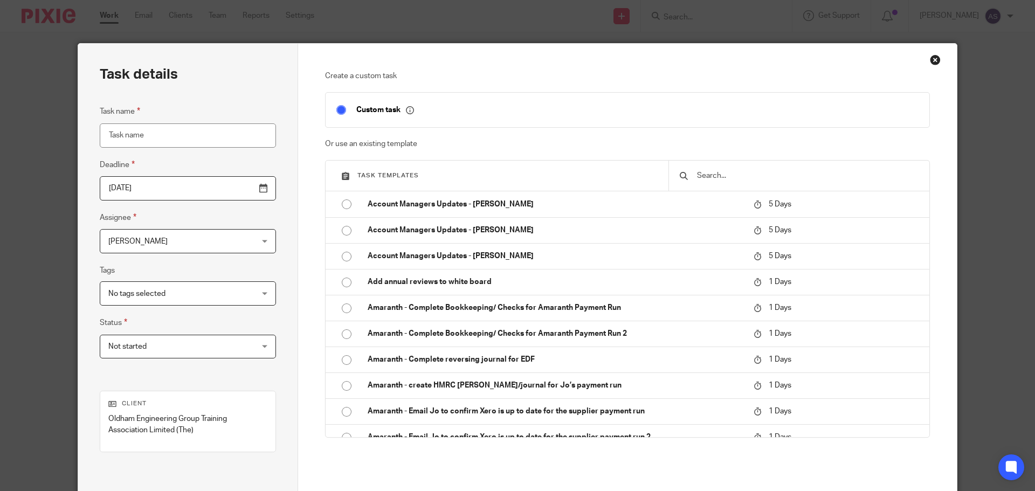
click at [734, 177] on input "text" at bounding box center [807, 176] width 223 height 12
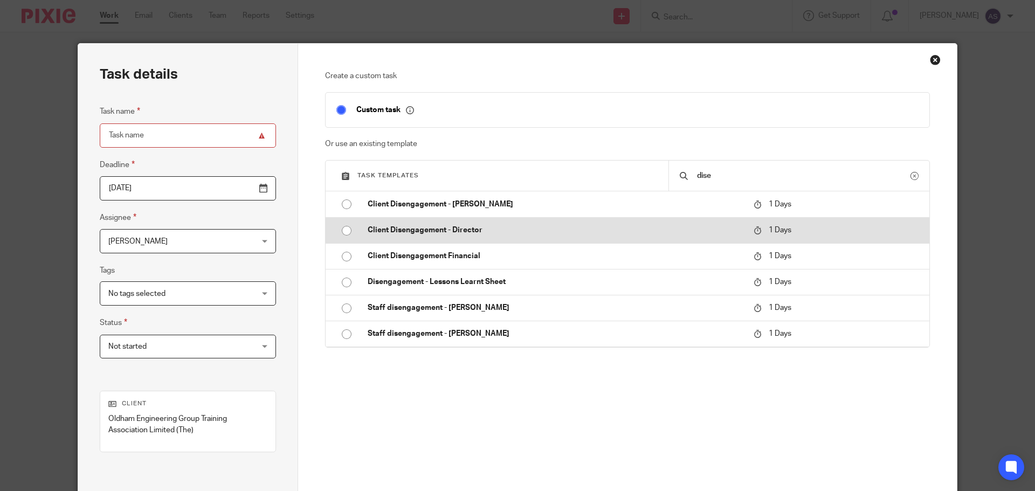
type input "dise"
click at [341, 229] on input "radio" at bounding box center [346, 231] width 20 height 20
type input "[DATE]"
type input "Client Disengagement - Director"
checkbox input "false"
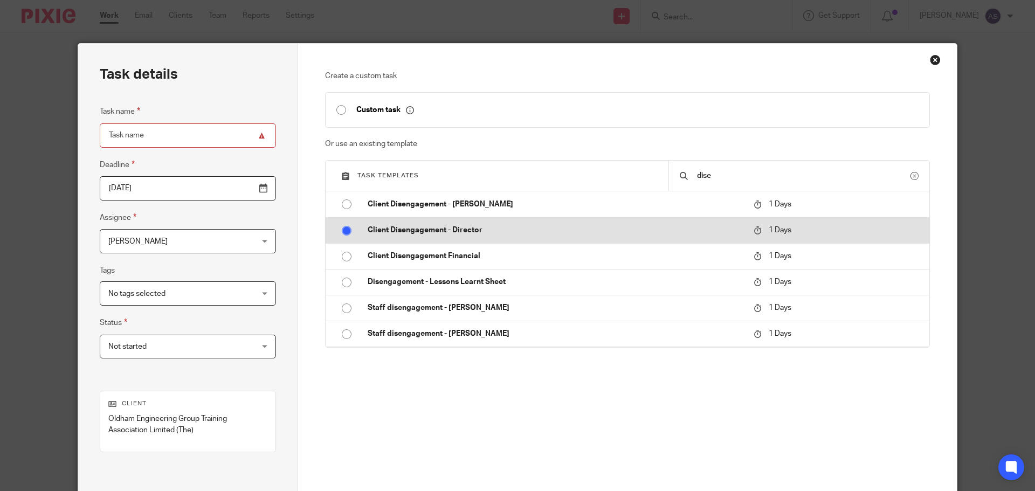
radio input "false"
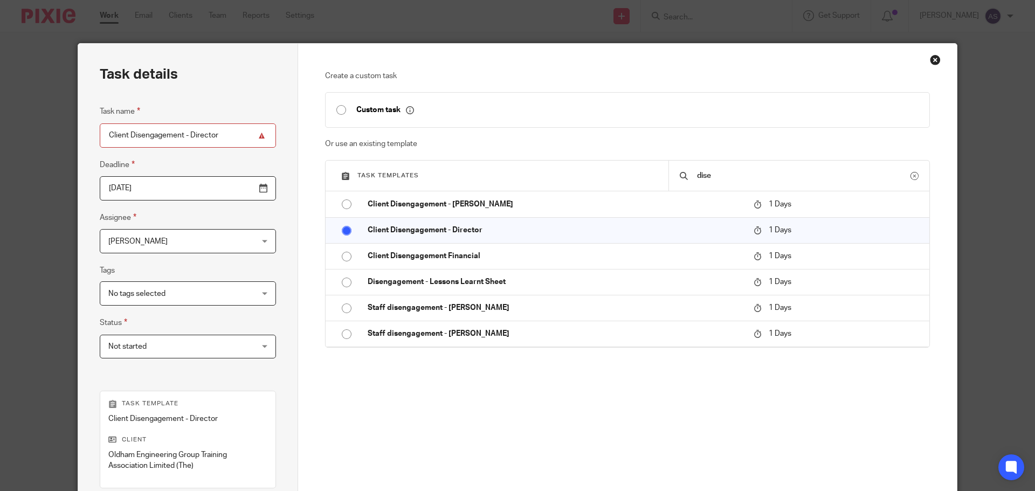
click at [223, 242] on div "[PERSON_NAME] [PERSON_NAME]" at bounding box center [188, 241] width 176 height 24
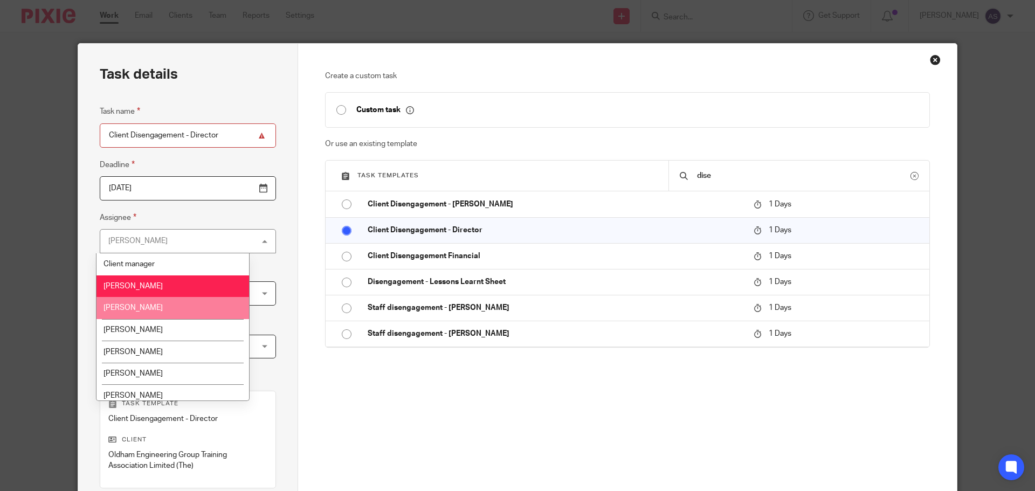
click at [201, 305] on li "[PERSON_NAME]" at bounding box center [173, 308] width 153 height 22
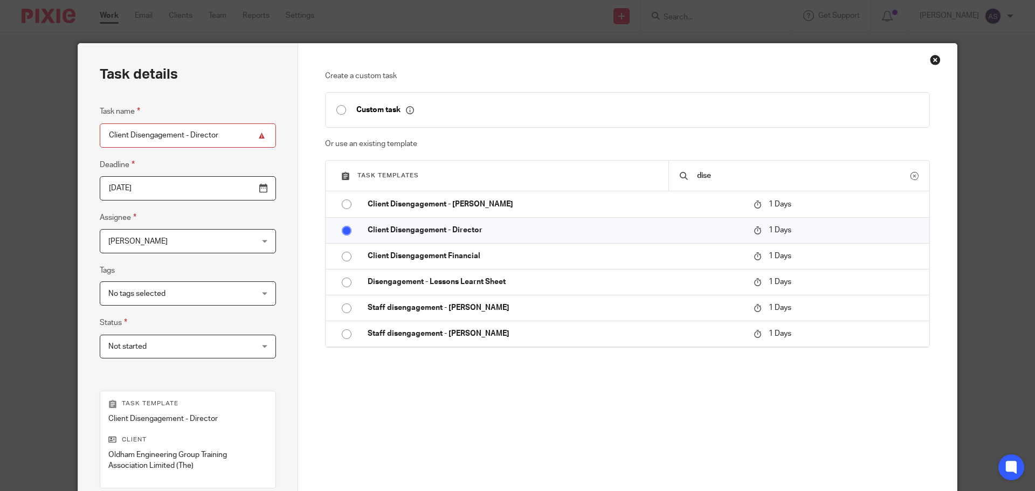
scroll to position [157, 0]
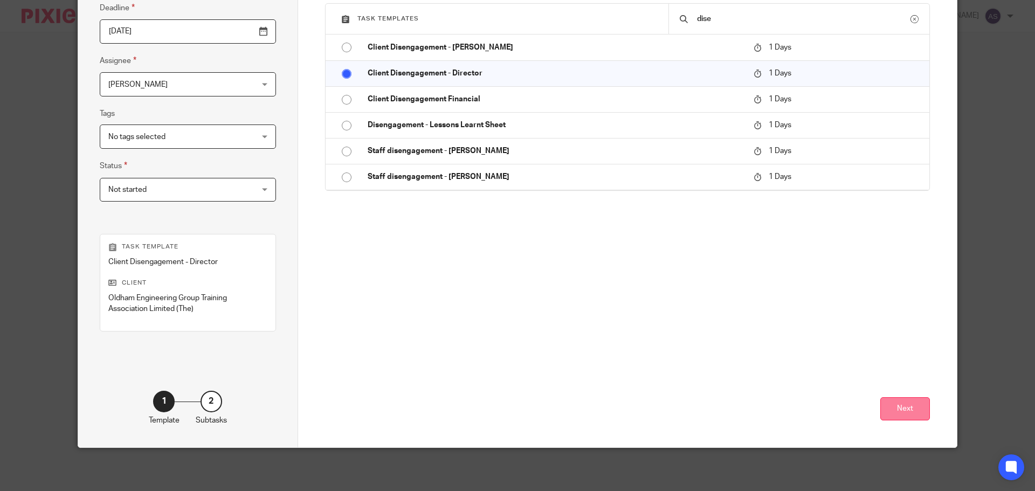
click at [904, 408] on button "Next" at bounding box center [906, 408] width 50 height 23
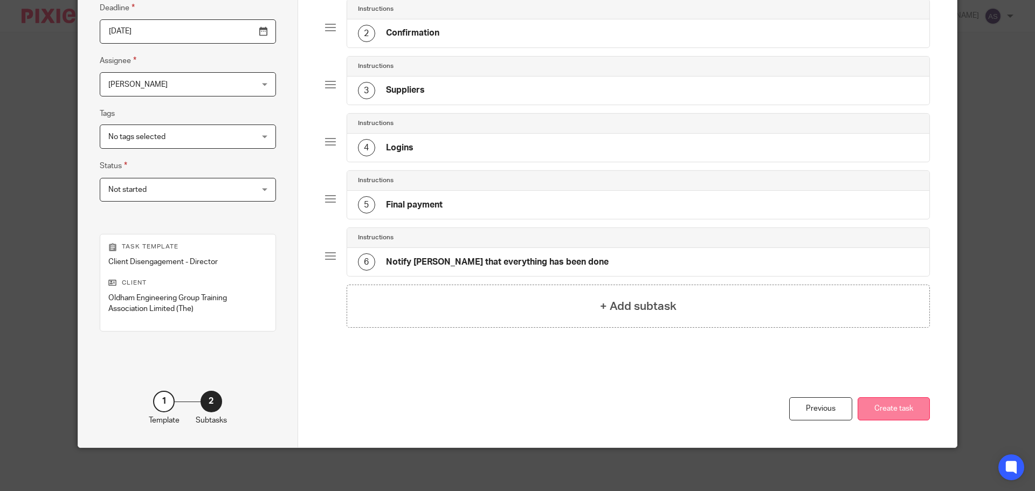
click at [894, 416] on button "Create task" at bounding box center [894, 408] width 72 height 23
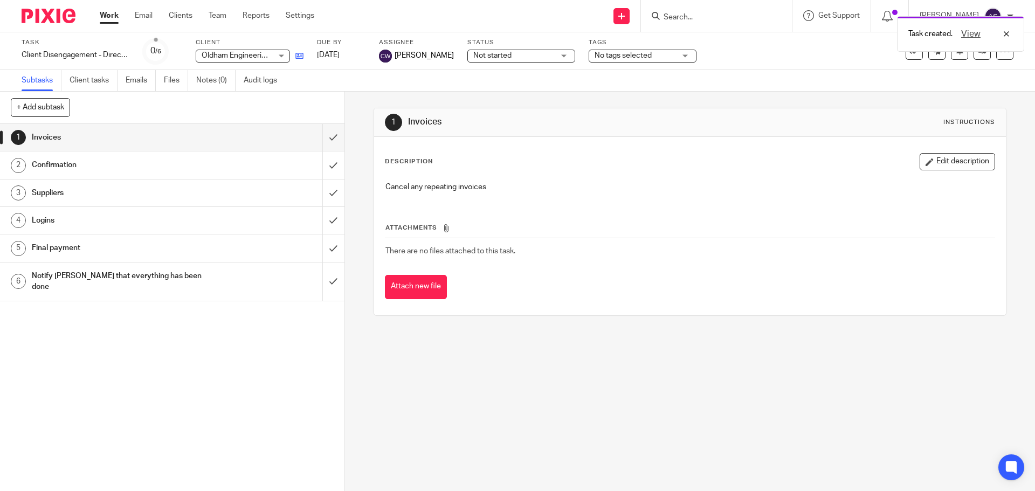
click at [298, 56] on icon at bounding box center [299, 56] width 8 height 8
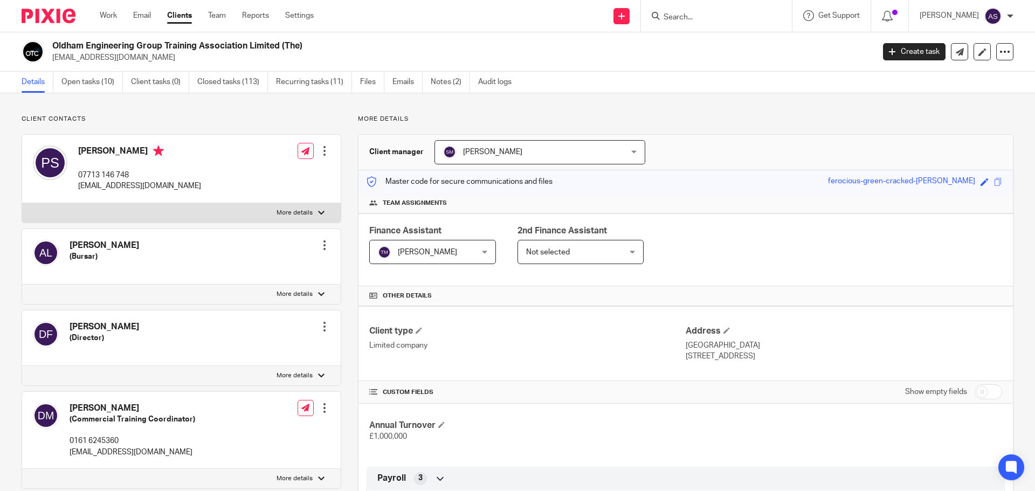
click at [911, 53] on link "Create task" at bounding box center [914, 51] width 63 height 17
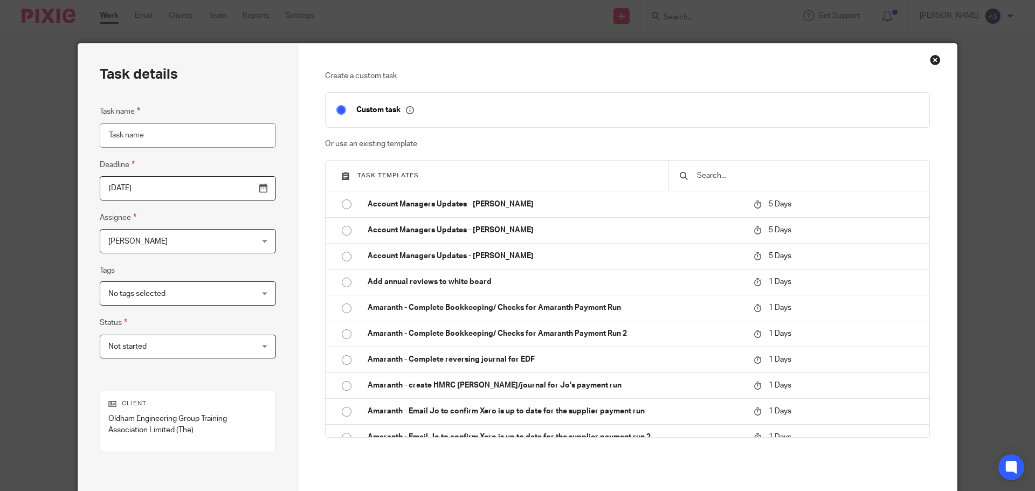
click at [750, 175] on input "text" at bounding box center [807, 176] width 223 height 12
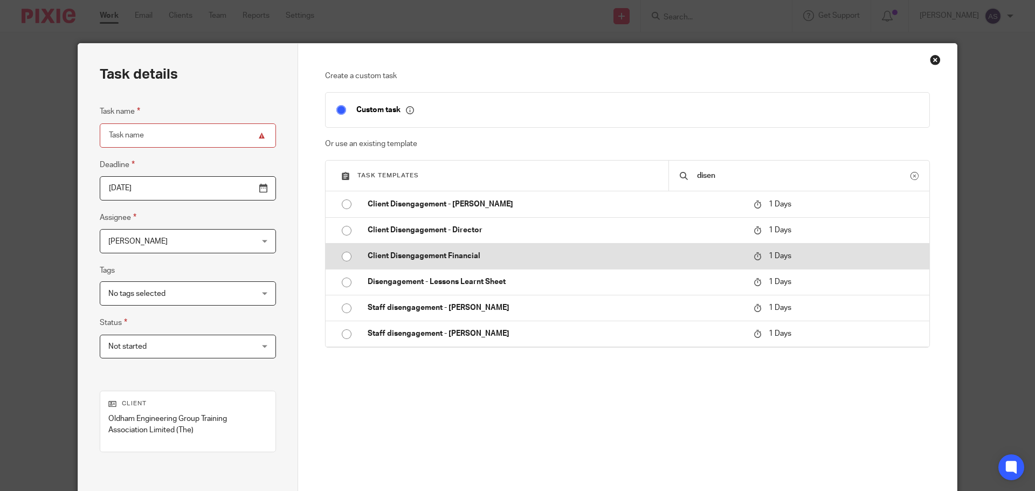
type input "disen"
click at [340, 259] on input "radio" at bounding box center [346, 256] width 20 height 20
type input "[DATE]"
type input "Client Disengagement Financial"
checkbox input "false"
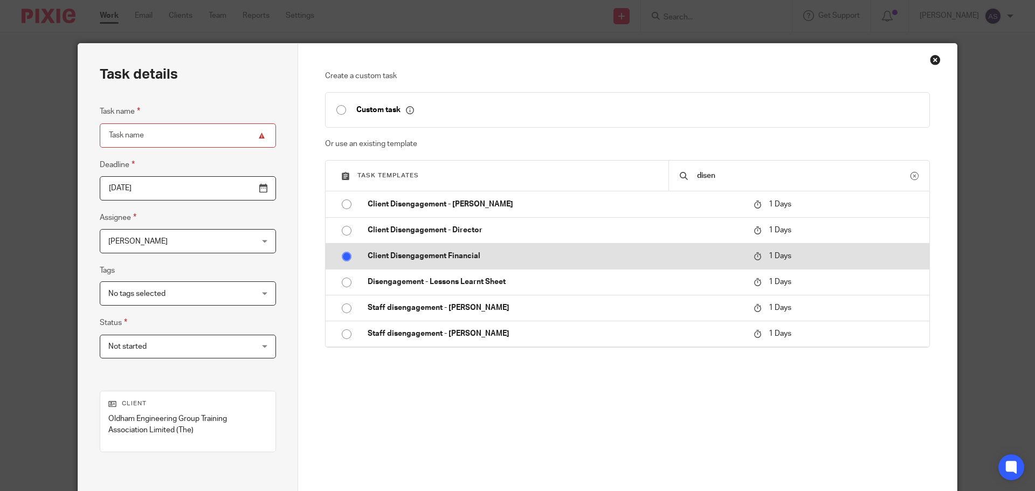
radio input "false"
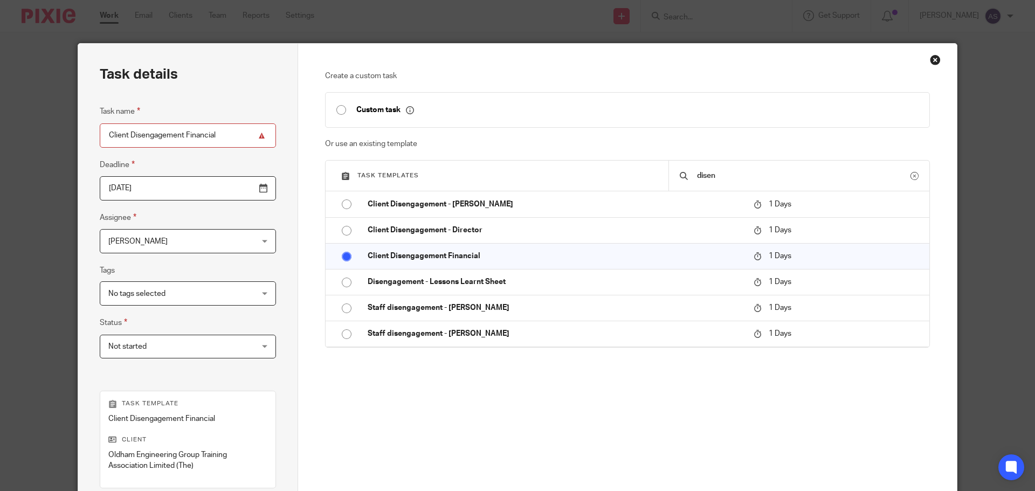
click at [220, 243] on span "[PERSON_NAME]" at bounding box center [175, 241] width 134 height 23
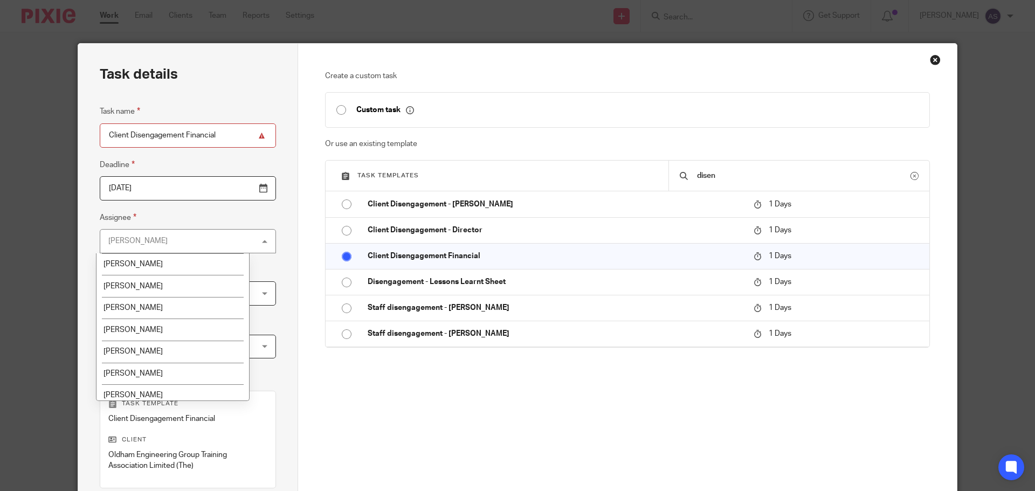
scroll to position [138, 0]
click at [204, 393] on li "[PERSON_NAME]" at bounding box center [173, 390] width 153 height 22
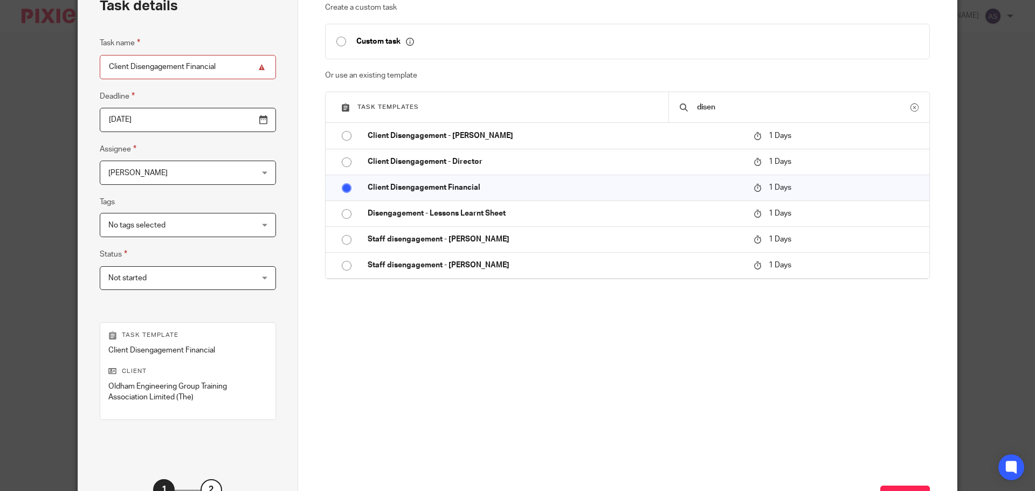
scroll to position [157, 0]
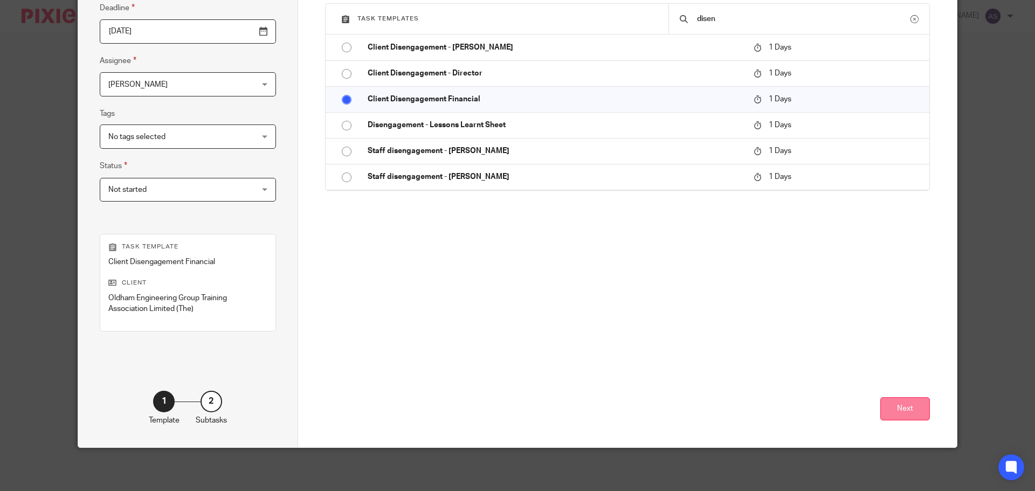
click at [899, 407] on button "Next" at bounding box center [906, 408] width 50 height 23
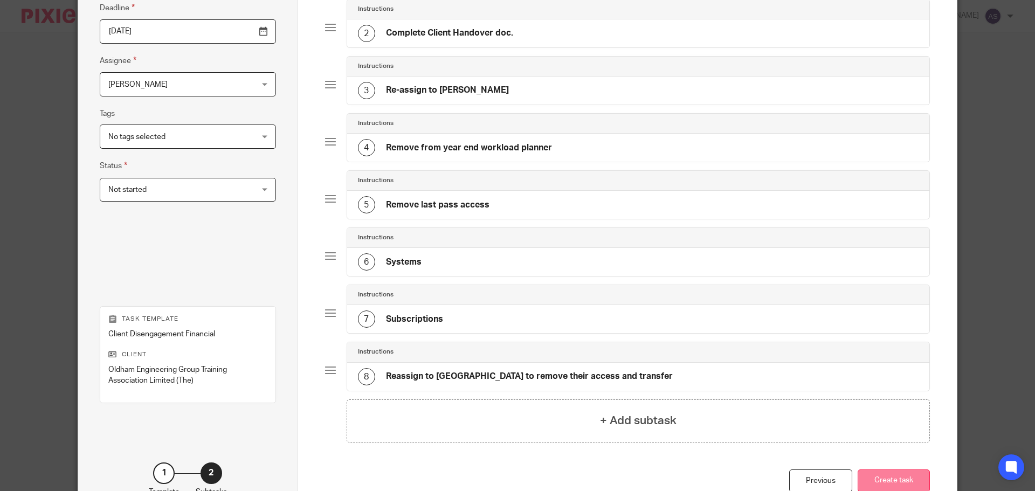
click at [888, 474] on button "Create task" at bounding box center [894, 481] width 72 height 23
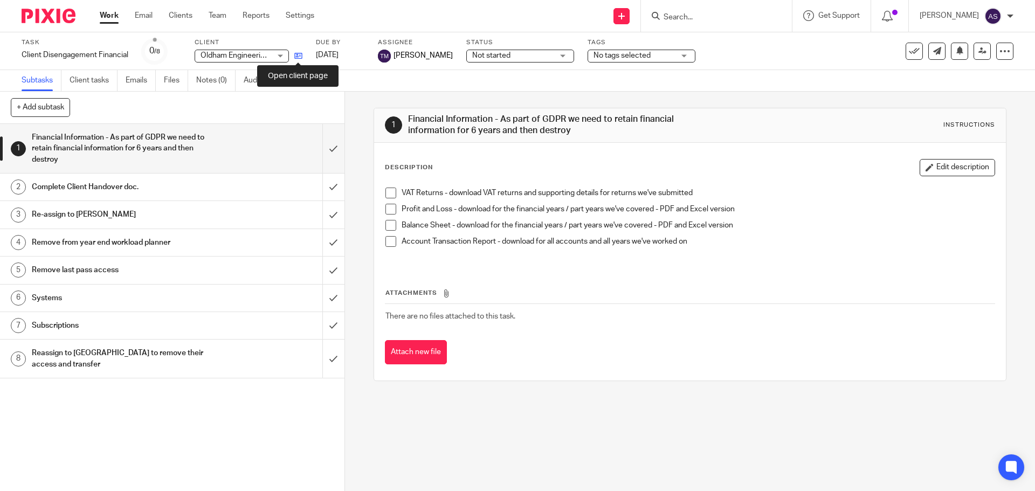
click at [295, 58] on icon at bounding box center [298, 56] width 8 height 8
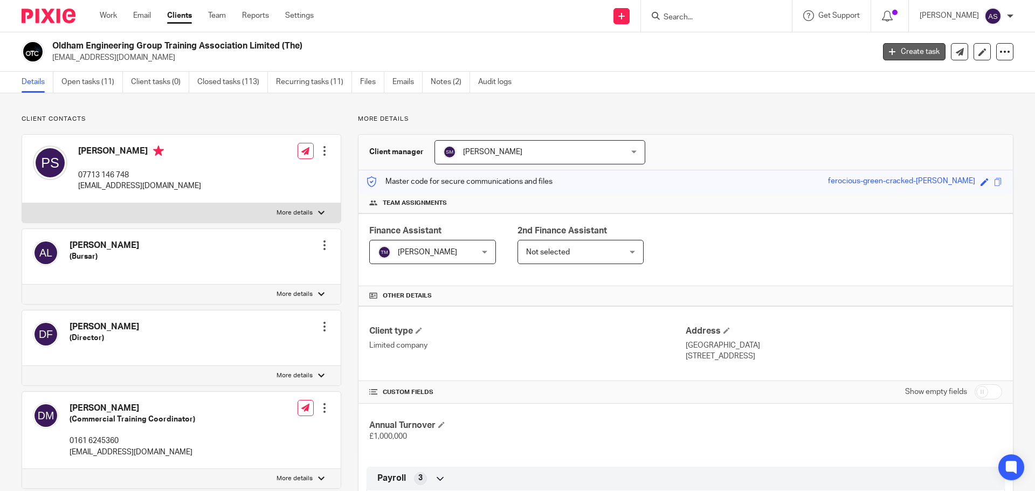
click at [913, 48] on link "Create task" at bounding box center [914, 51] width 63 height 17
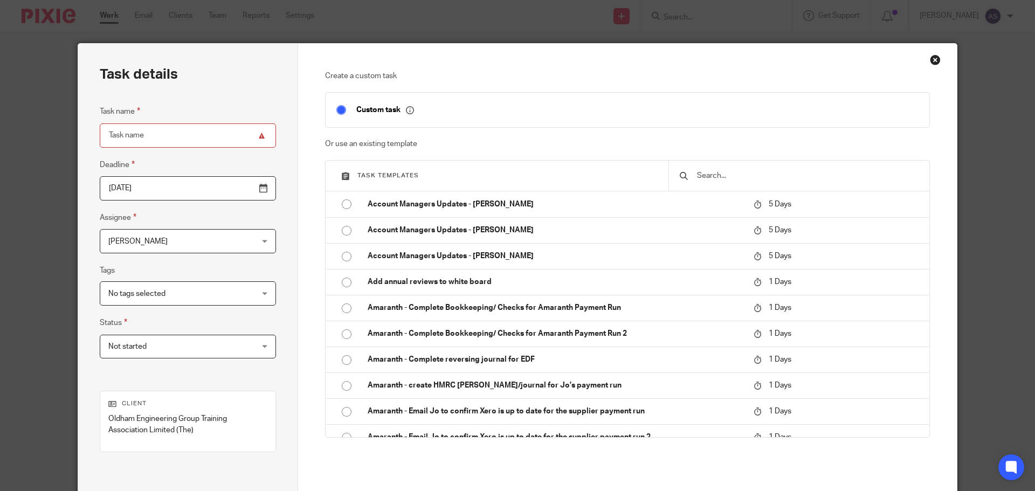
click at [741, 179] on input "text" at bounding box center [807, 176] width 223 height 12
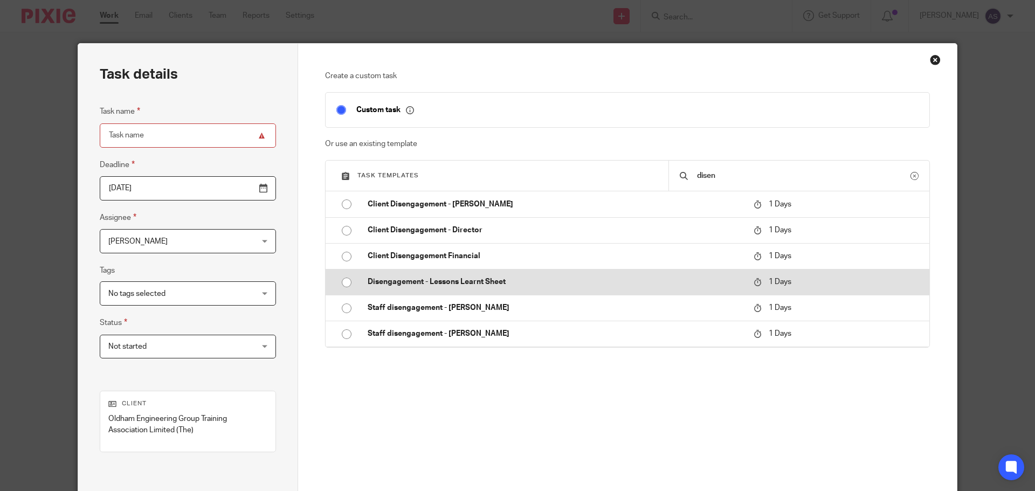
type input "disen"
click at [346, 286] on input "radio" at bounding box center [346, 282] width 20 height 20
type input "2025-09-26"
type input "Disengagement - Lessons Learnt Sheet"
checkbox input "false"
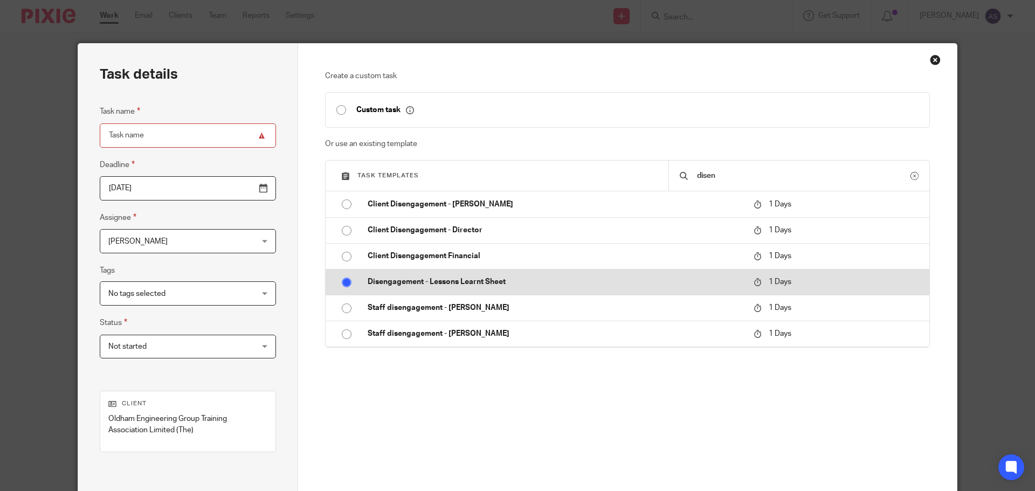
radio input "false"
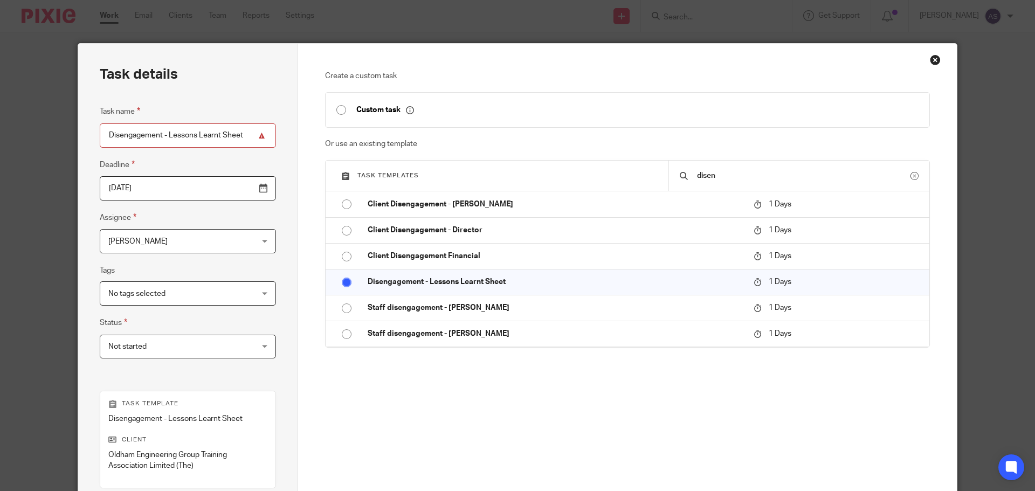
click at [194, 247] on span "[PERSON_NAME]" at bounding box center [175, 241] width 134 height 23
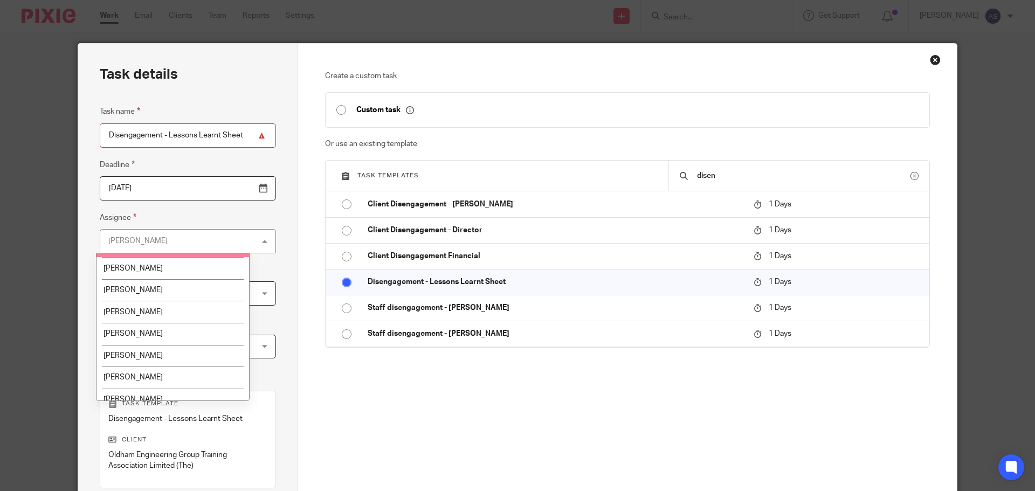
scroll to position [138, 0]
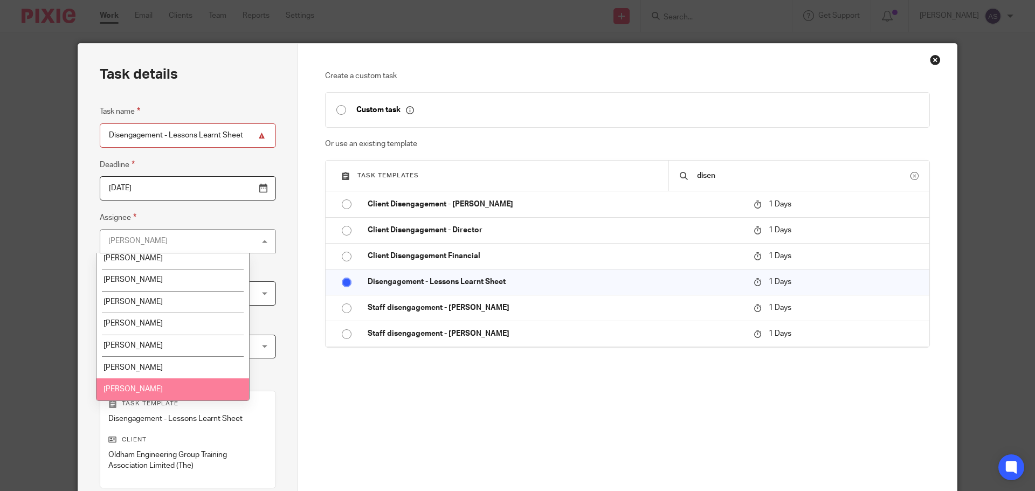
click at [185, 385] on li "[PERSON_NAME]" at bounding box center [173, 390] width 153 height 22
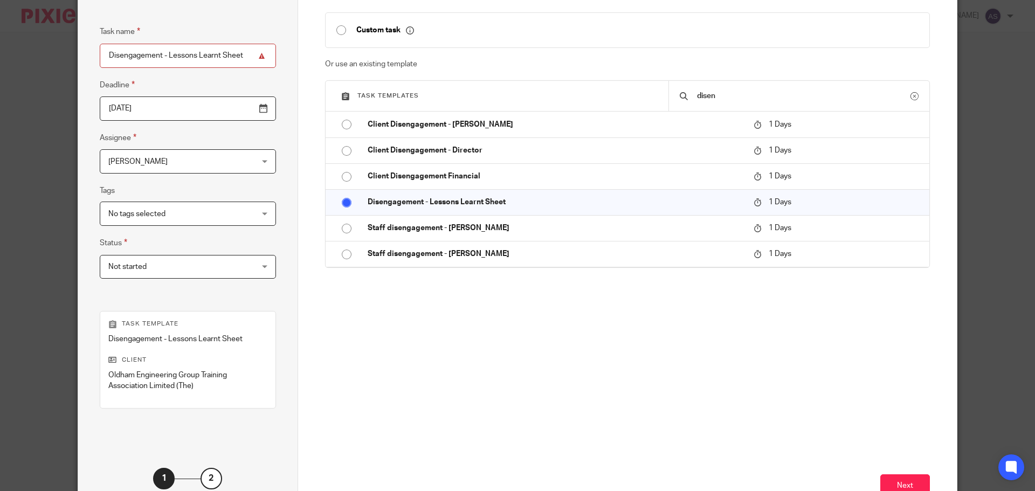
scroll to position [157, 0]
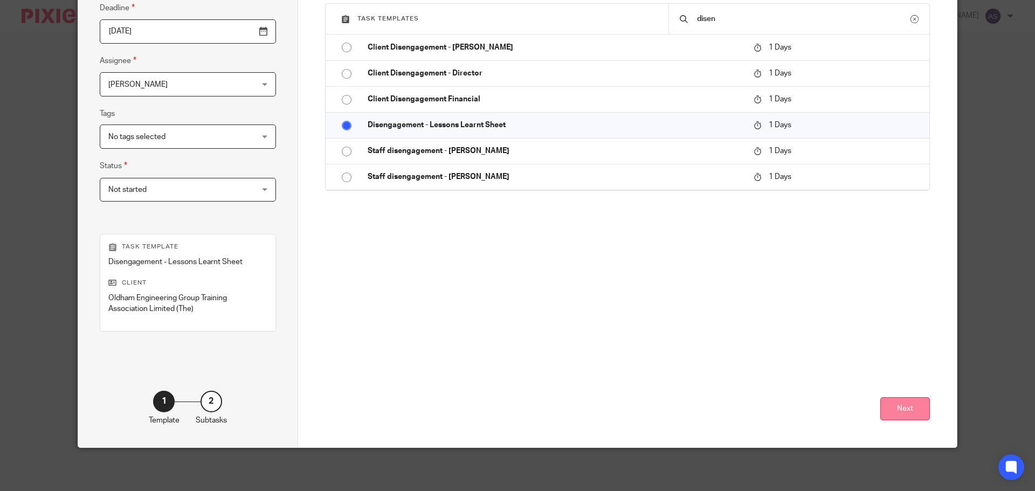
click at [894, 416] on button "Next" at bounding box center [906, 408] width 50 height 23
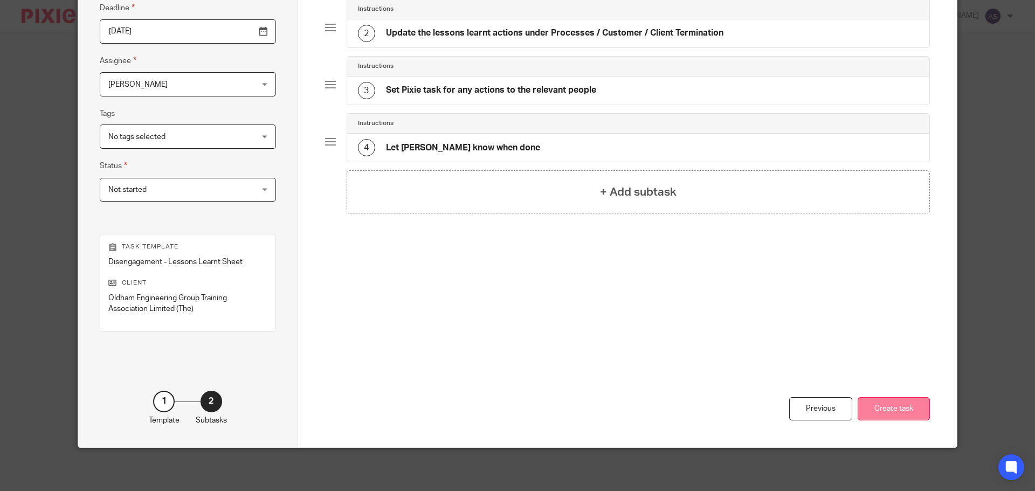
click at [912, 409] on button "Create task" at bounding box center [894, 408] width 72 height 23
